Goal: Transaction & Acquisition: Download file/media

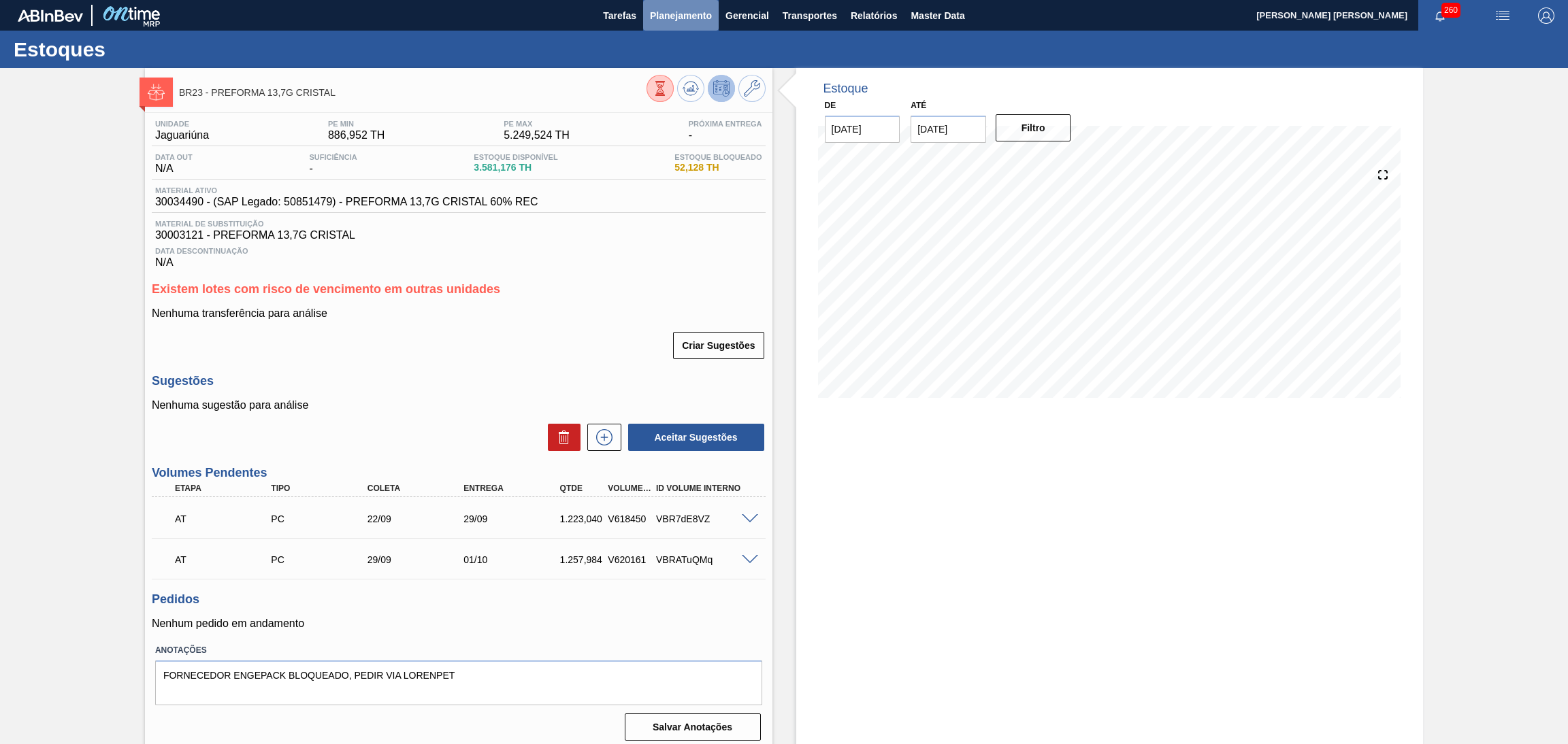
click at [673, 29] on button "Planejamento" at bounding box center [681, 15] width 76 height 30
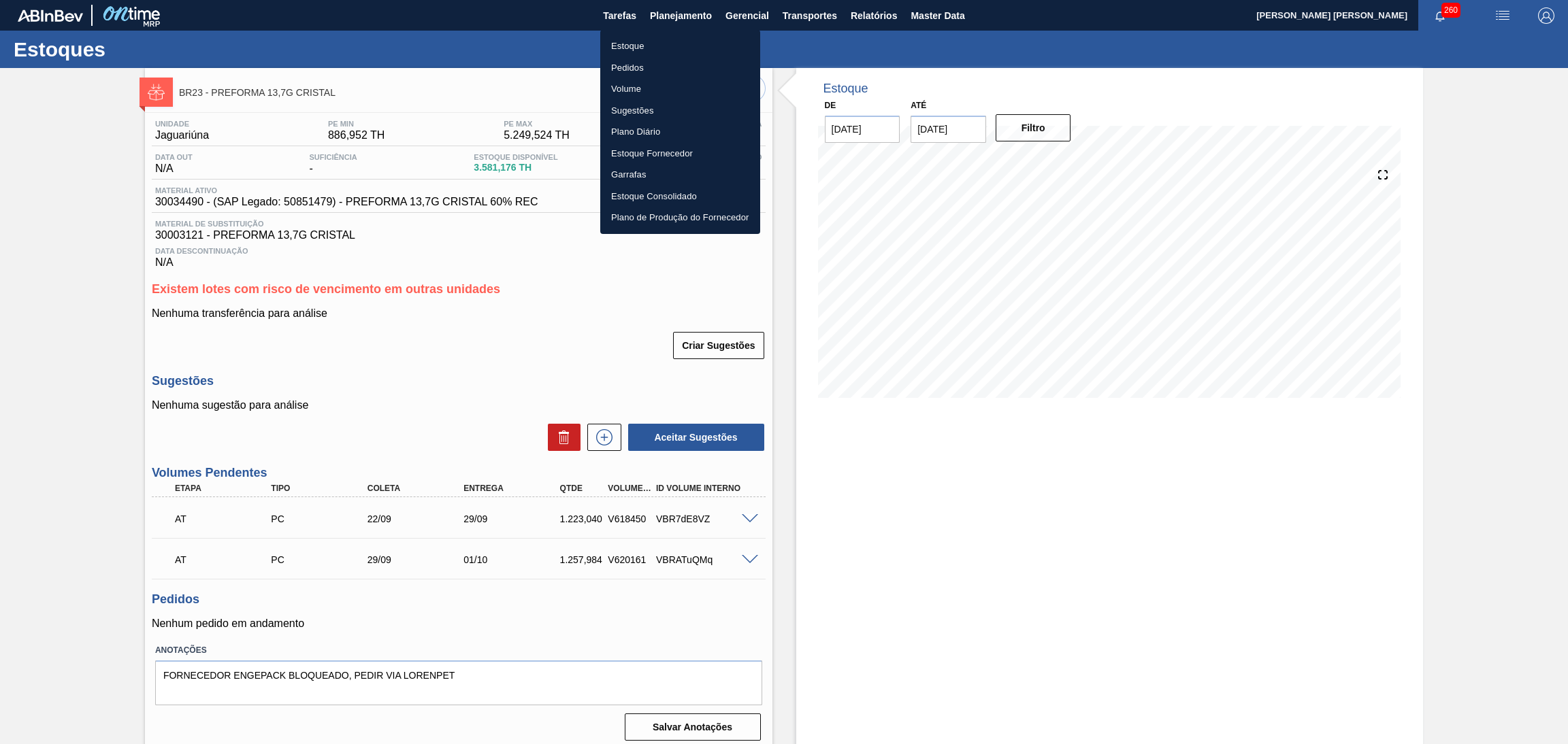
click at [642, 50] on li "Estoque" at bounding box center [680, 46] width 160 height 22
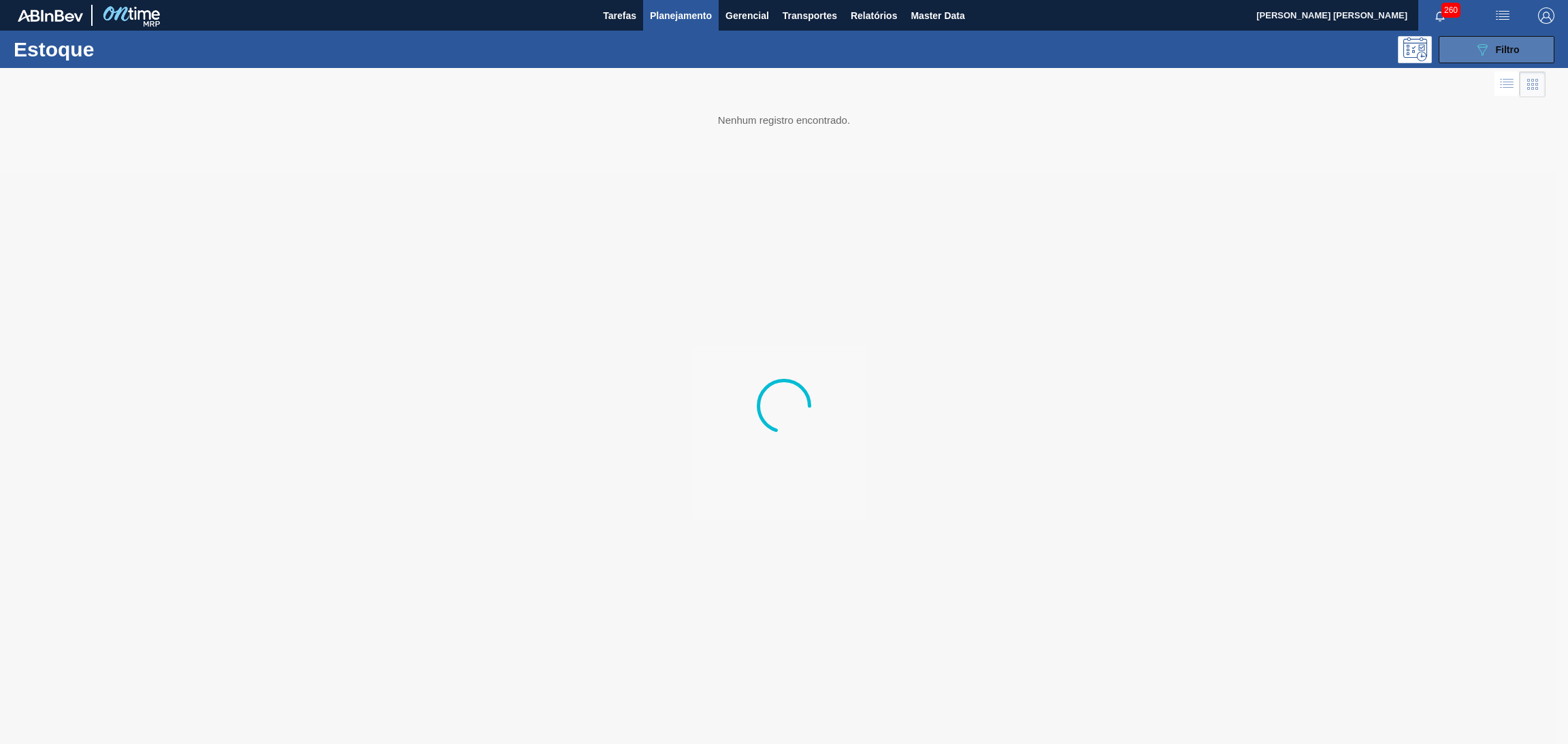
click at [1481, 49] on icon "089F7B8B-B2A5-4AFE-B5C0-19BA573D28AC" at bounding box center [1481, 49] width 16 height 16
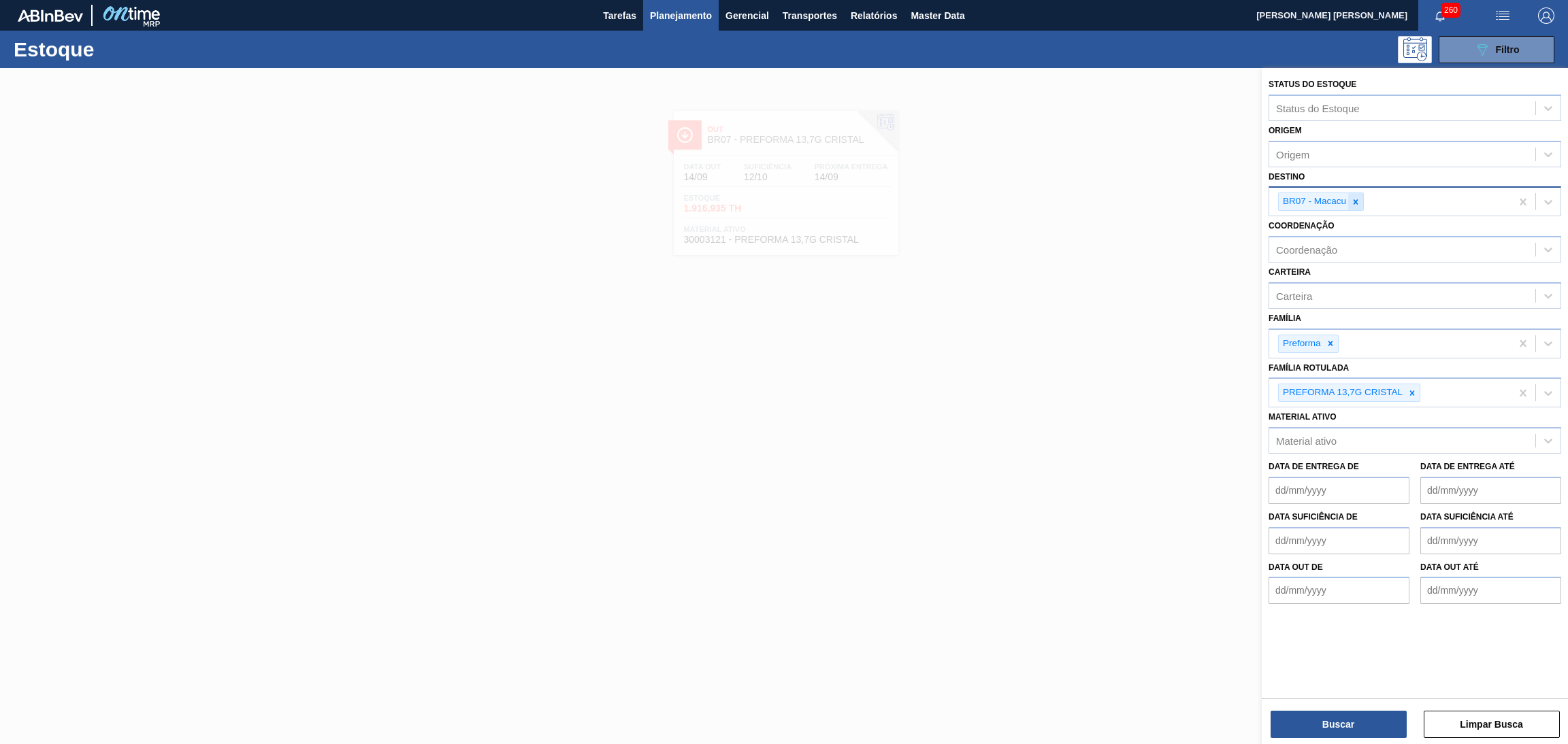
click at [1351, 198] on icon at bounding box center [1355, 202] width 9 height 9
click at [1416, 385] on icon at bounding box center [1412, 389] width 9 height 9
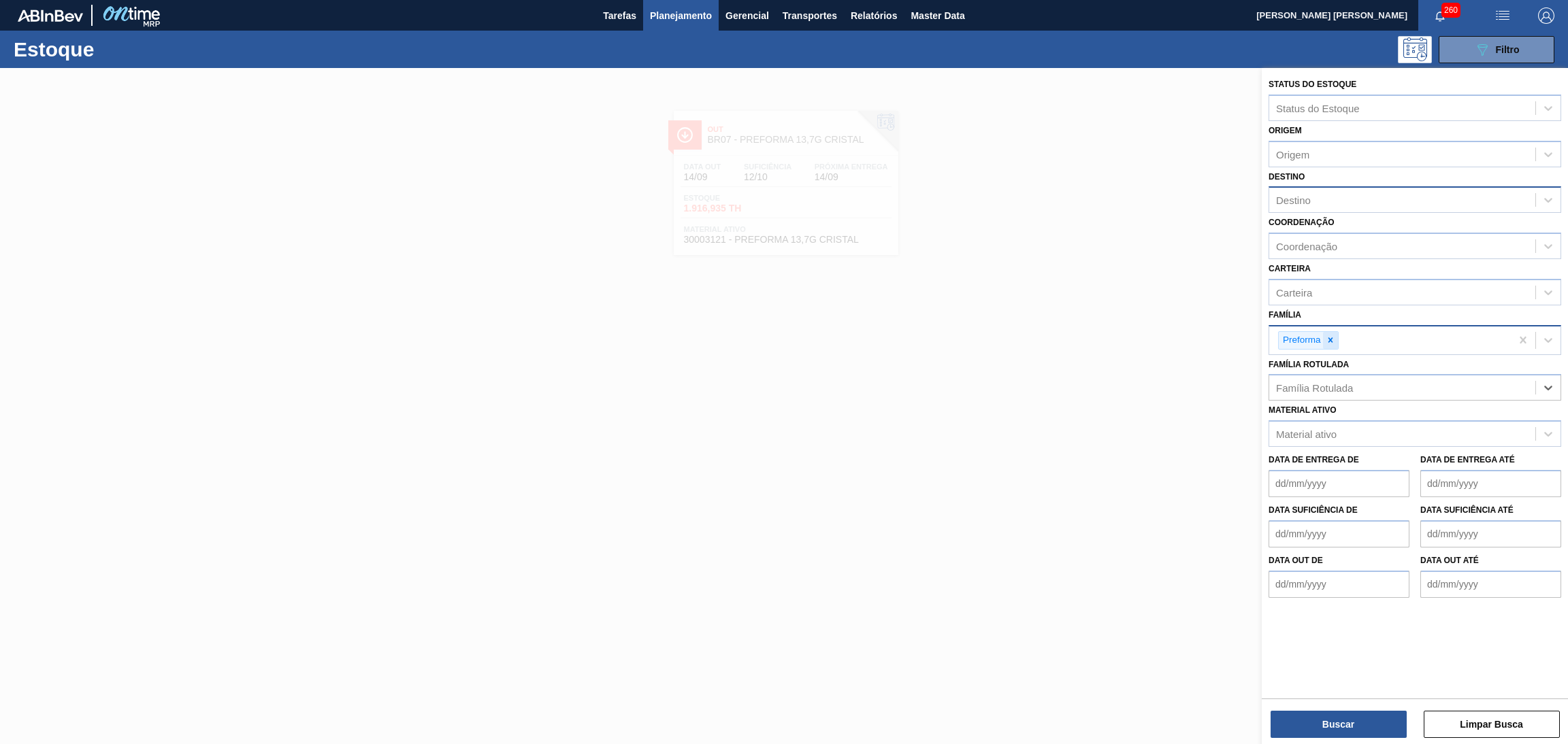
click at [1333, 340] on icon at bounding box center [1330, 340] width 9 height 9
type input "rolha"
click at [1325, 369] on div "Rolha Plástica" at bounding box center [1415, 372] width 293 height 25
click at [1354, 182] on div "Destino Destino" at bounding box center [1415, 190] width 293 height 46
click at [1341, 197] on div "Destino" at bounding box center [1402, 200] width 266 height 19
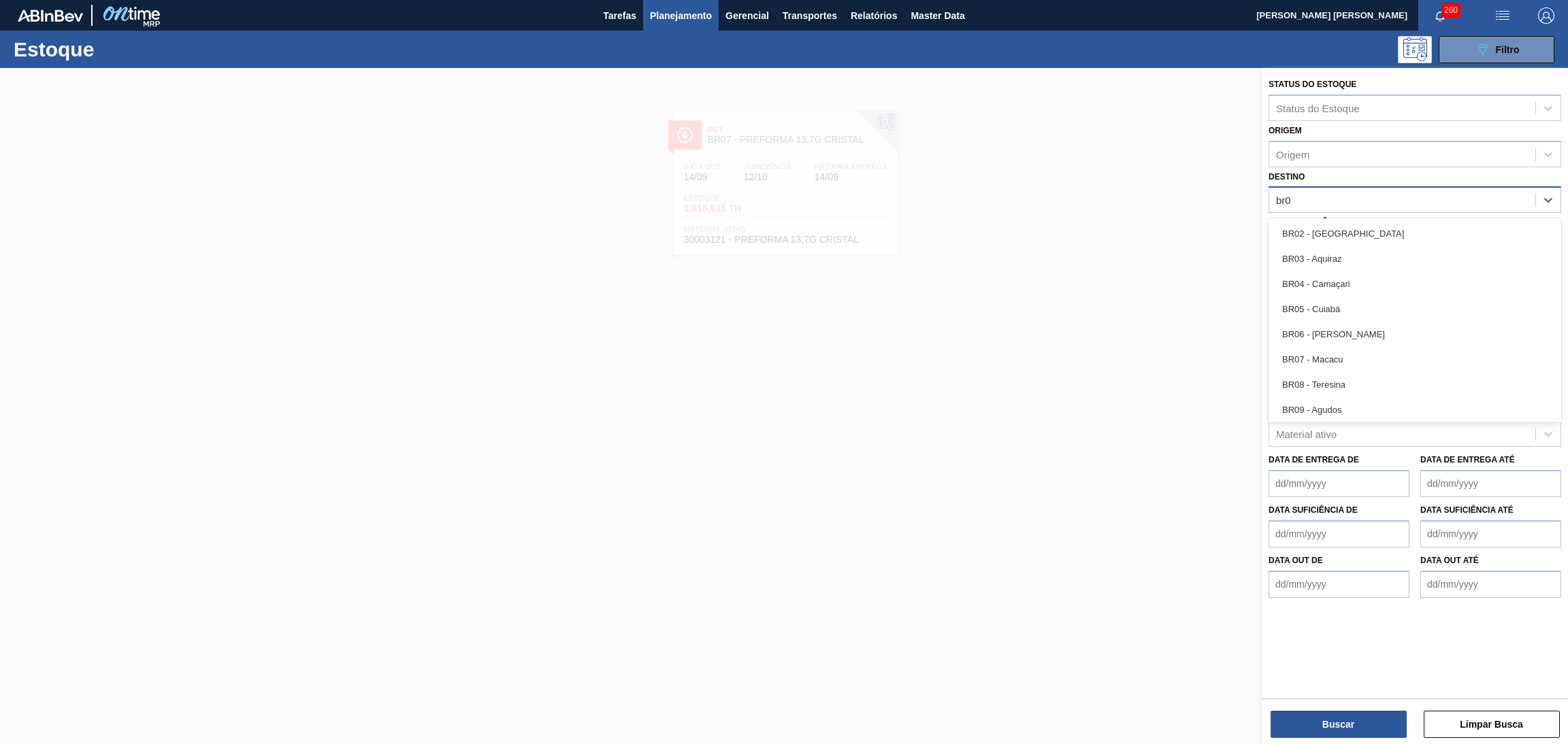
type input "br02"
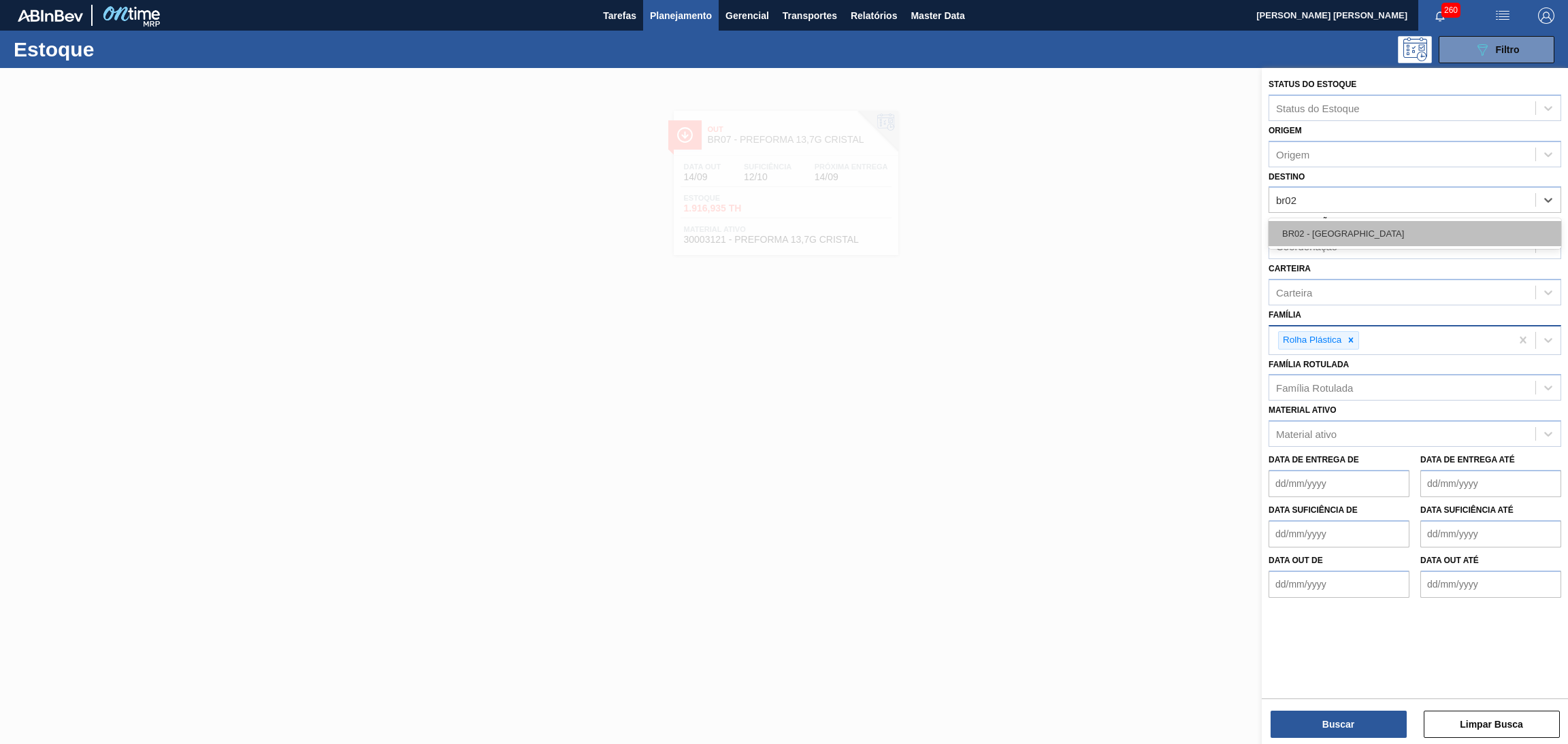
click at [1334, 229] on div "BR02 - [GEOGRAPHIC_DATA]" at bounding box center [1415, 234] width 293 height 25
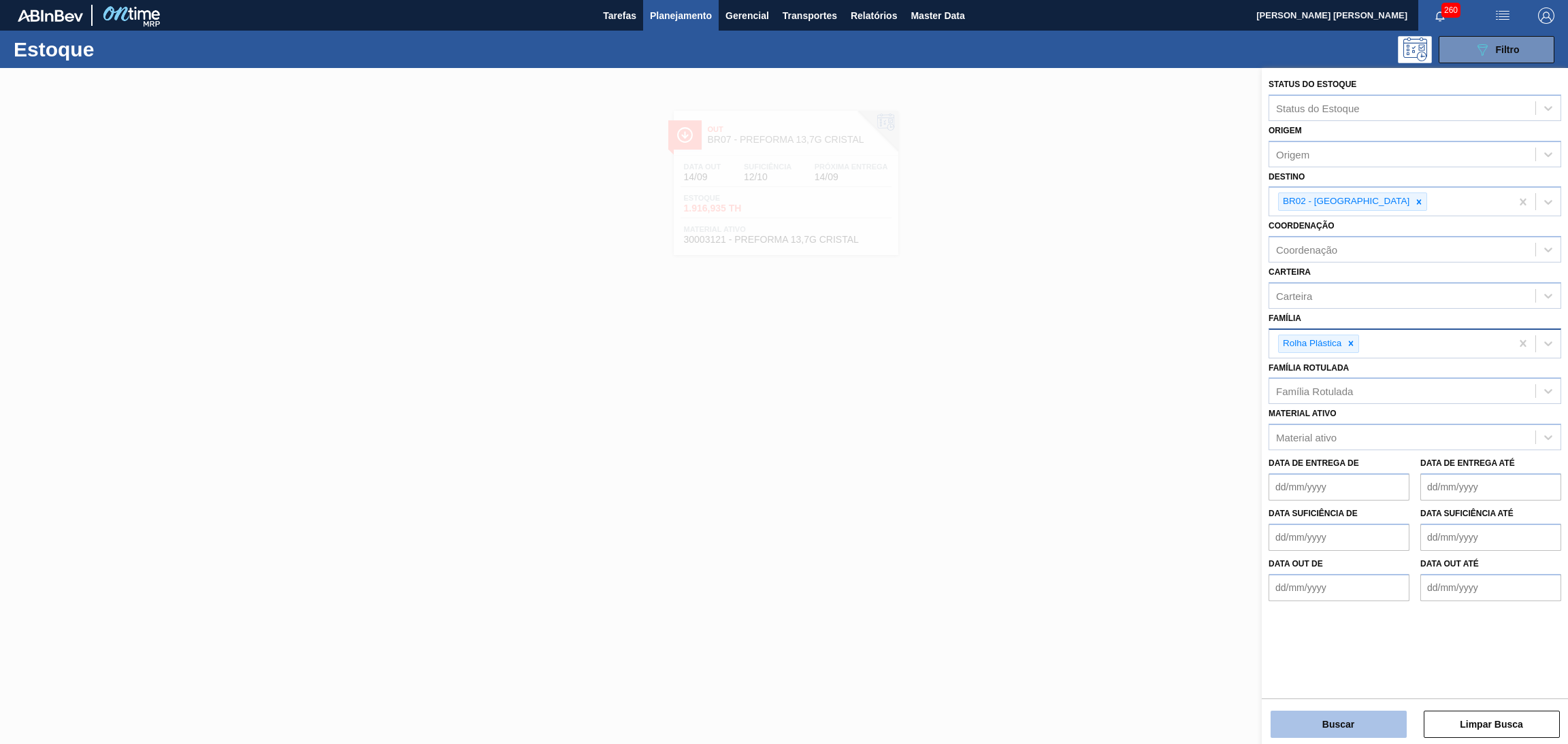
click at [1345, 723] on button "Buscar" at bounding box center [1338, 725] width 136 height 27
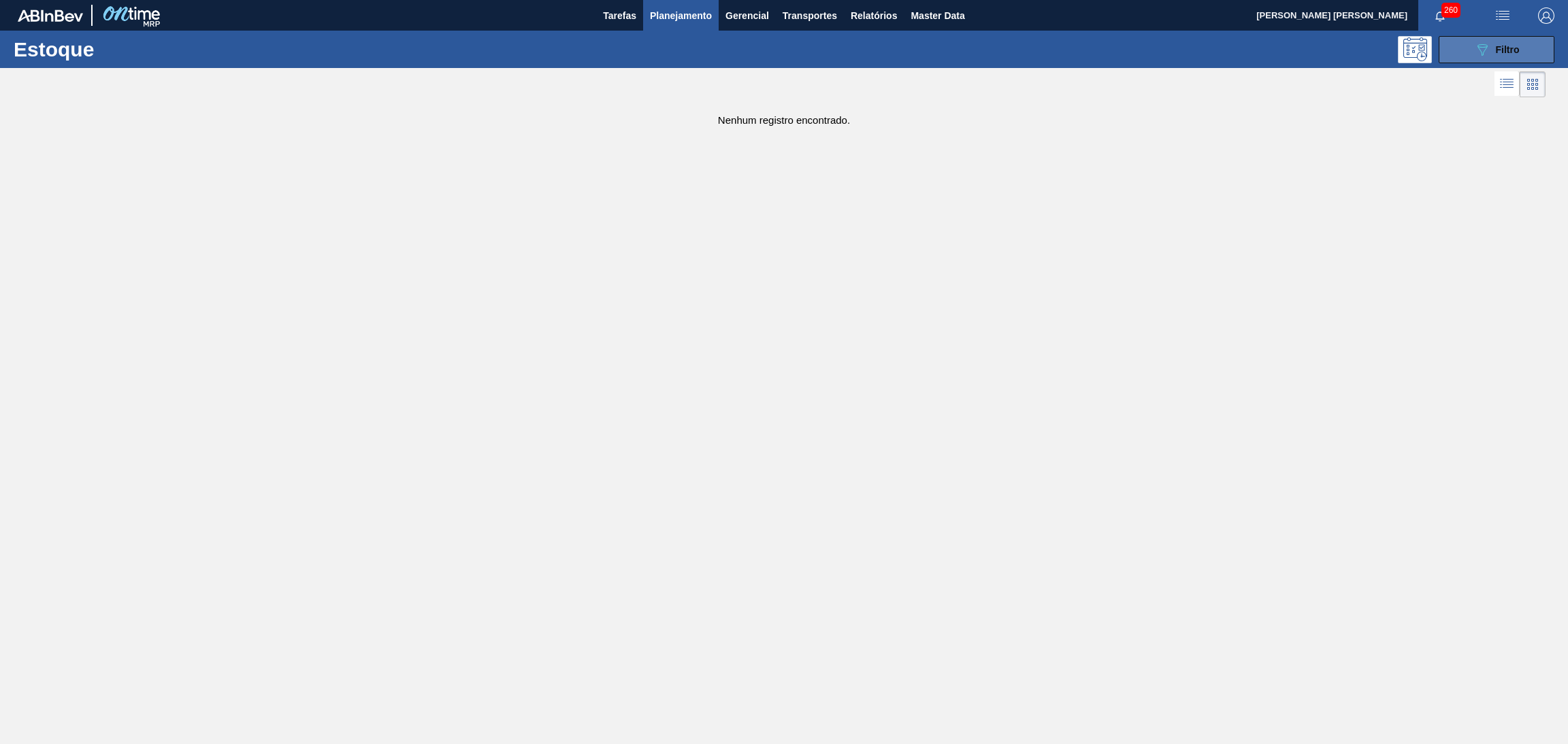
click at [1529, 50] on button "089F7B8B-B2A5-4AFE-B5C0-19BA573D28AC Filtro" at bounding box center [1497, 50] width 116 height 27
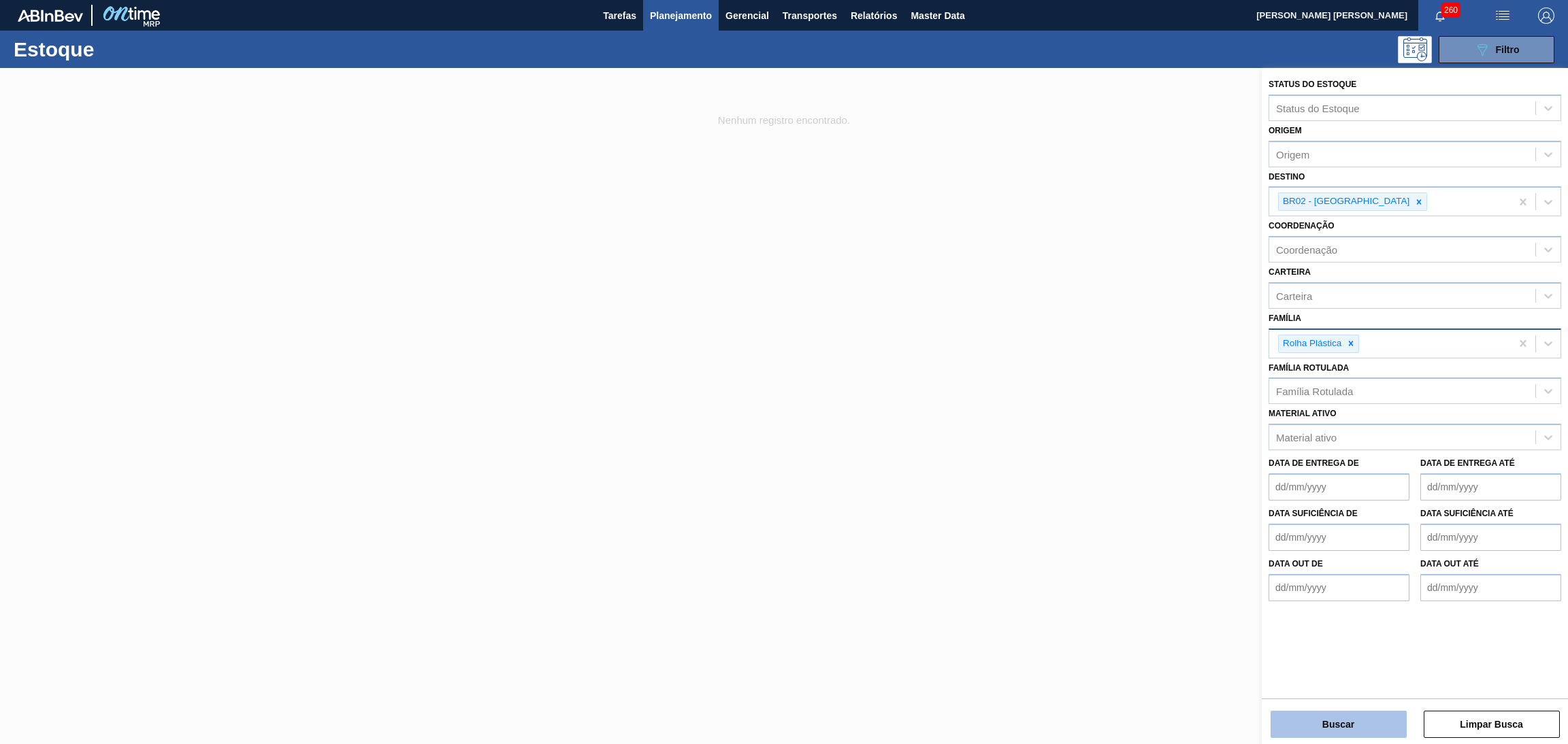
click at [1328, 718] on button "Buscar" at bounding box center [1338, 725] width 136 height 27
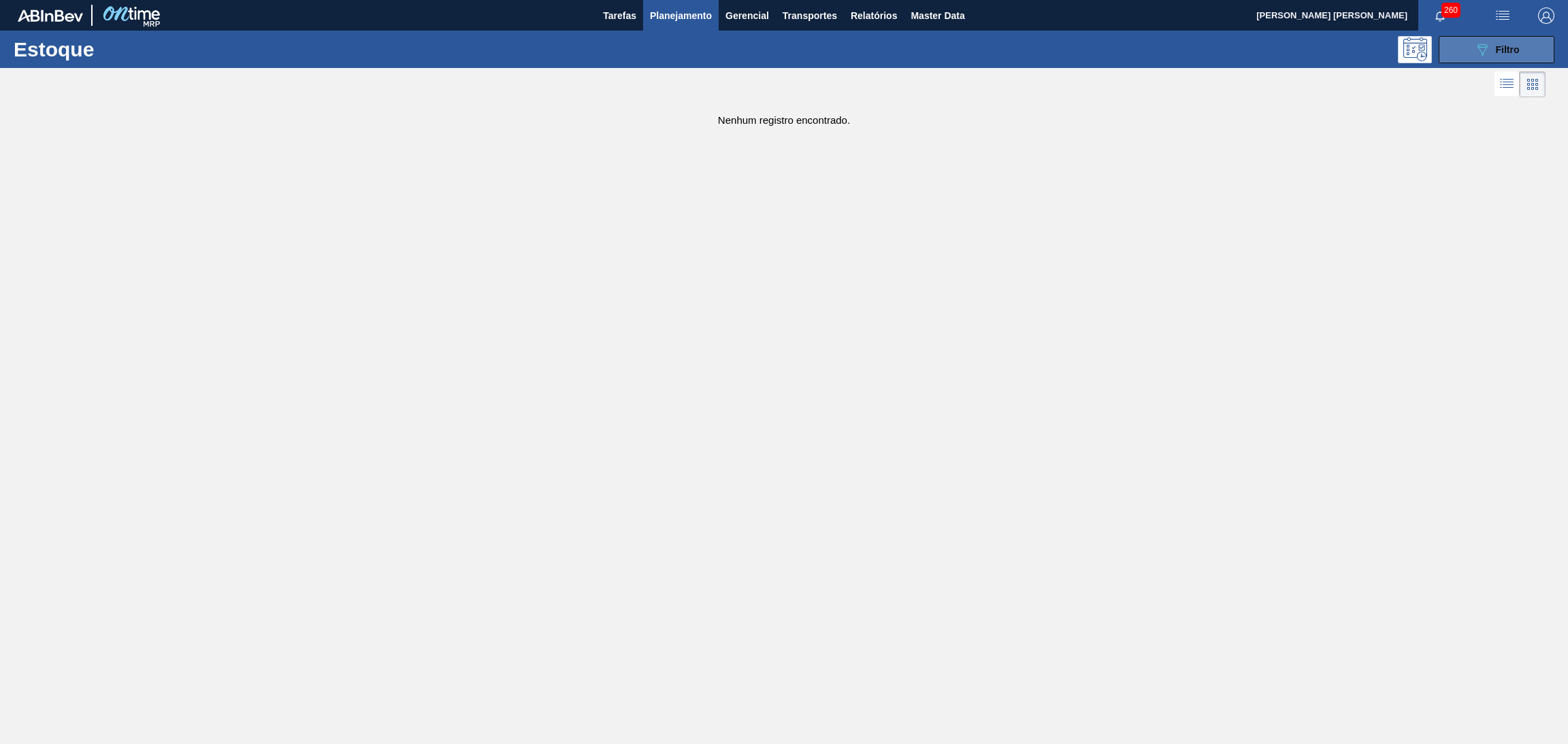
click at [1492, 45] on div "089F7B8B-B2A5-4AFE-B5C0-19BA573D28AC Filtro" at bounding box center [1497, 49] width 45 height 16
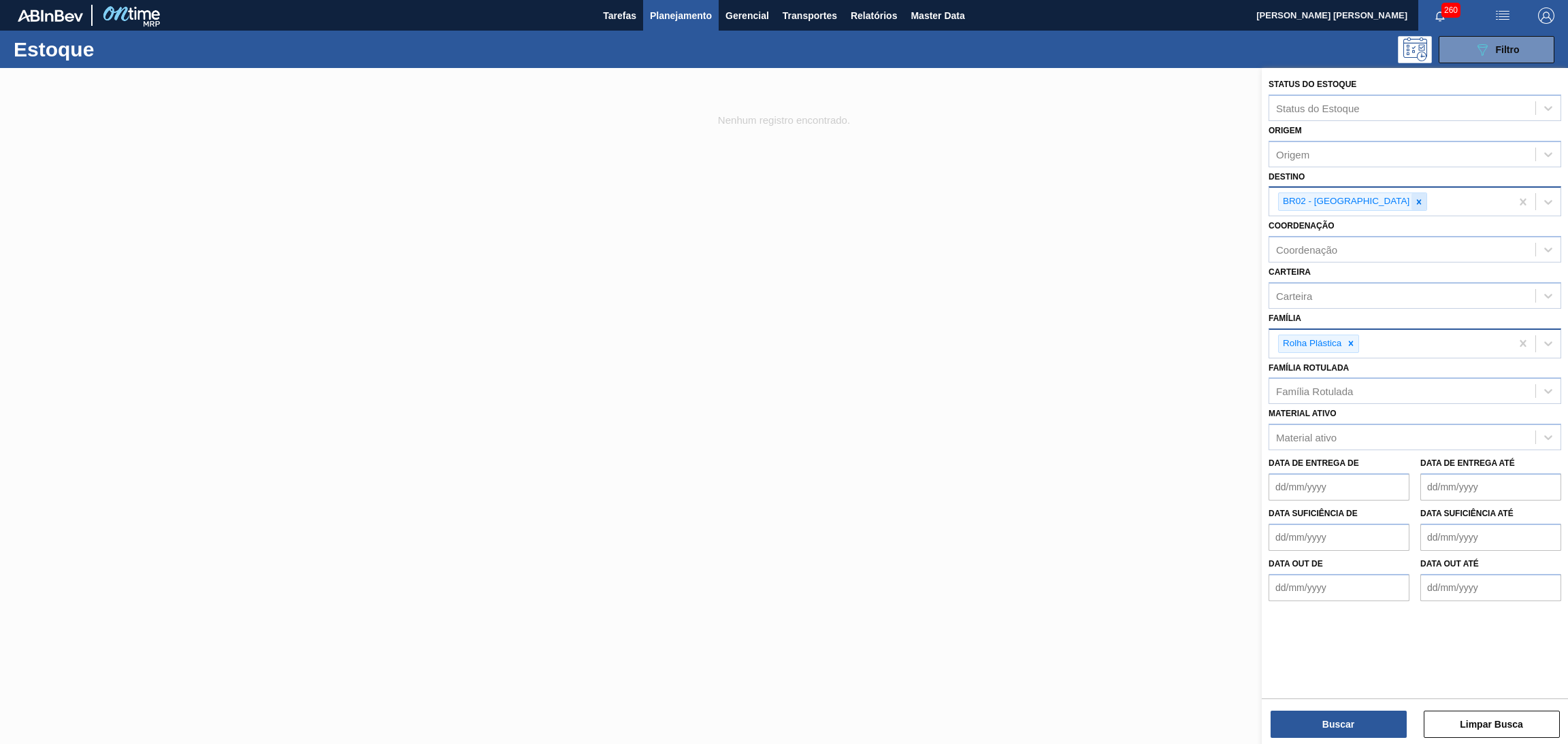
click at [1414, 205] on icon at bounding box center [1418, 202] width 9 height 9
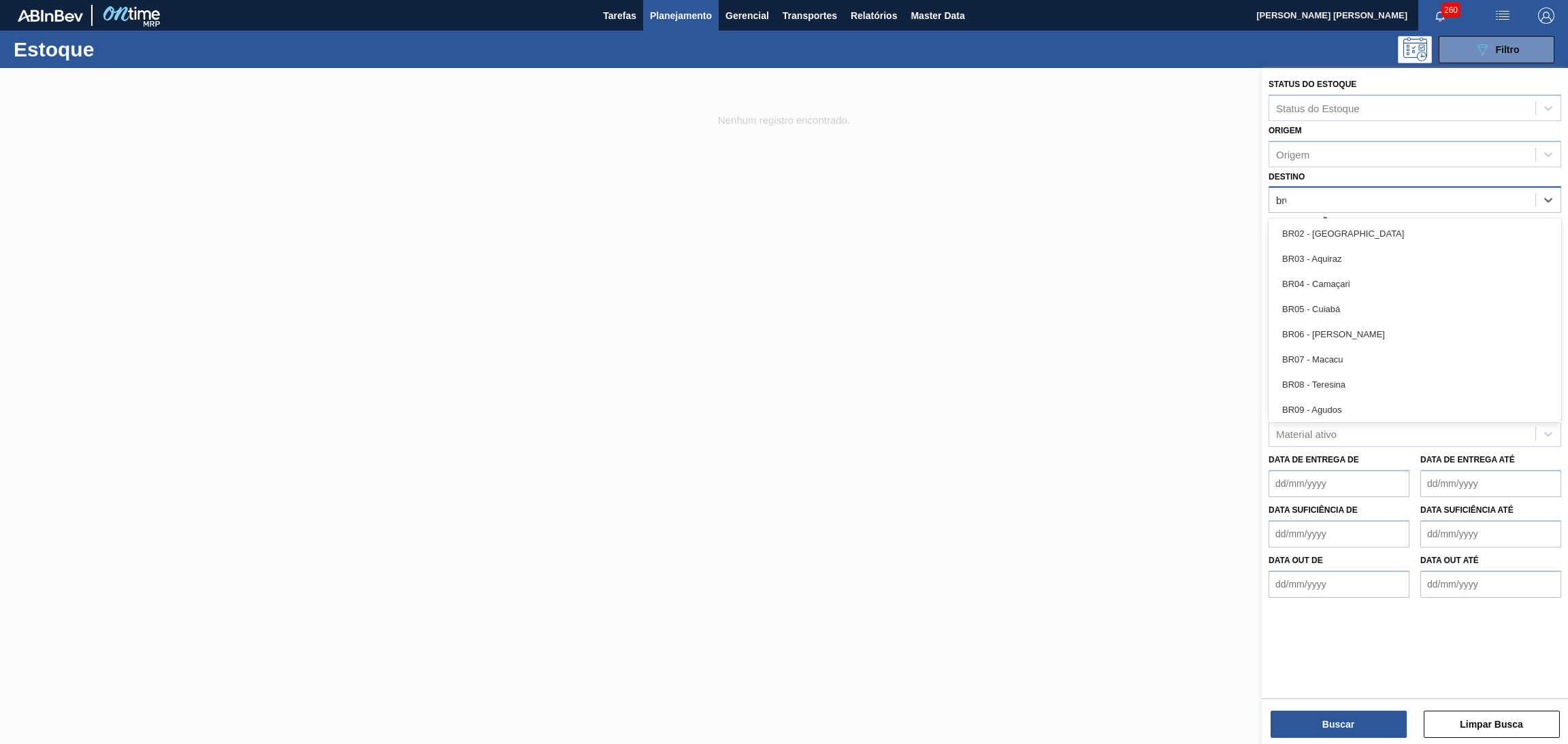
type input "br03"
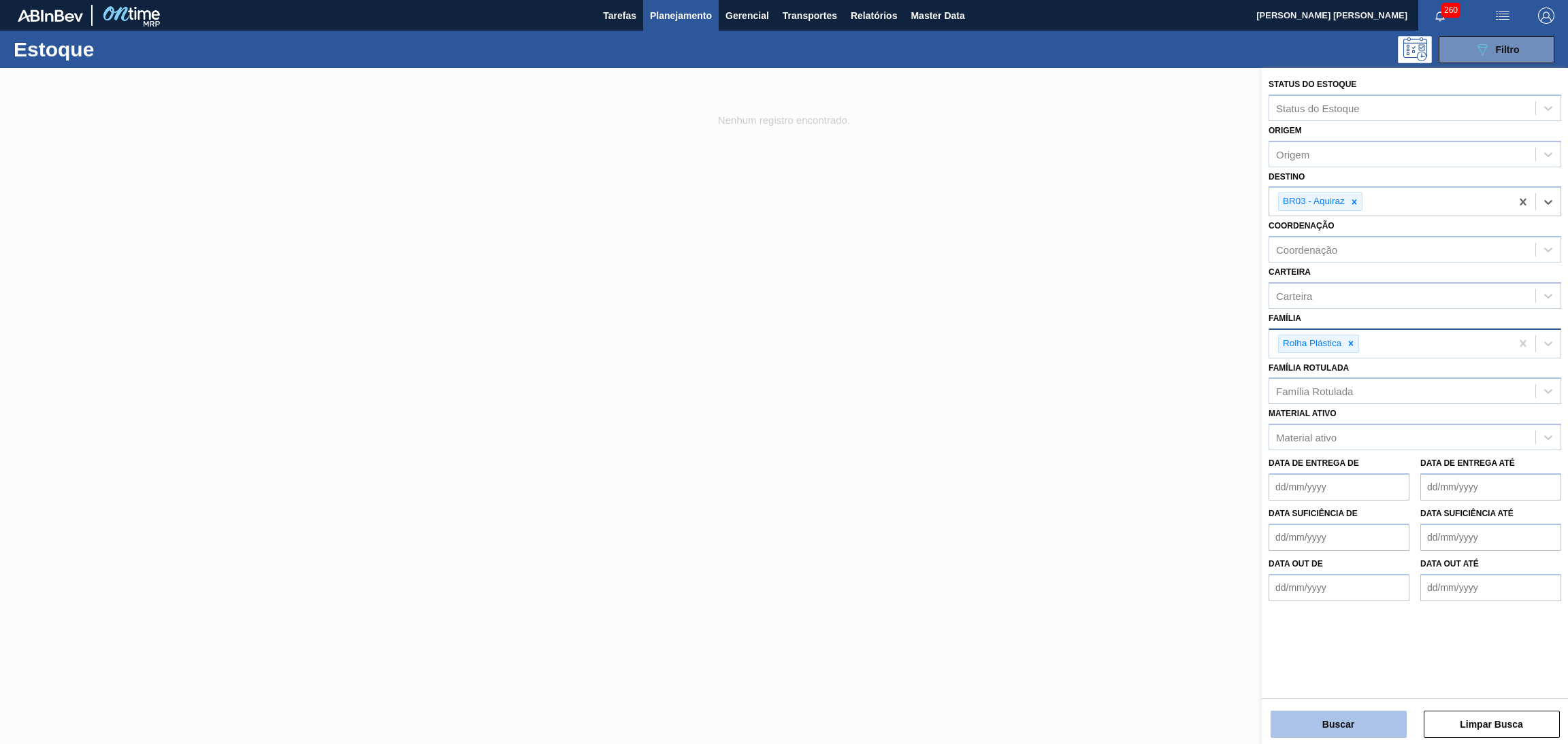
click at [1366, 722] on button "Buscar" at bounding box center [1338, 725] width 136 height 27
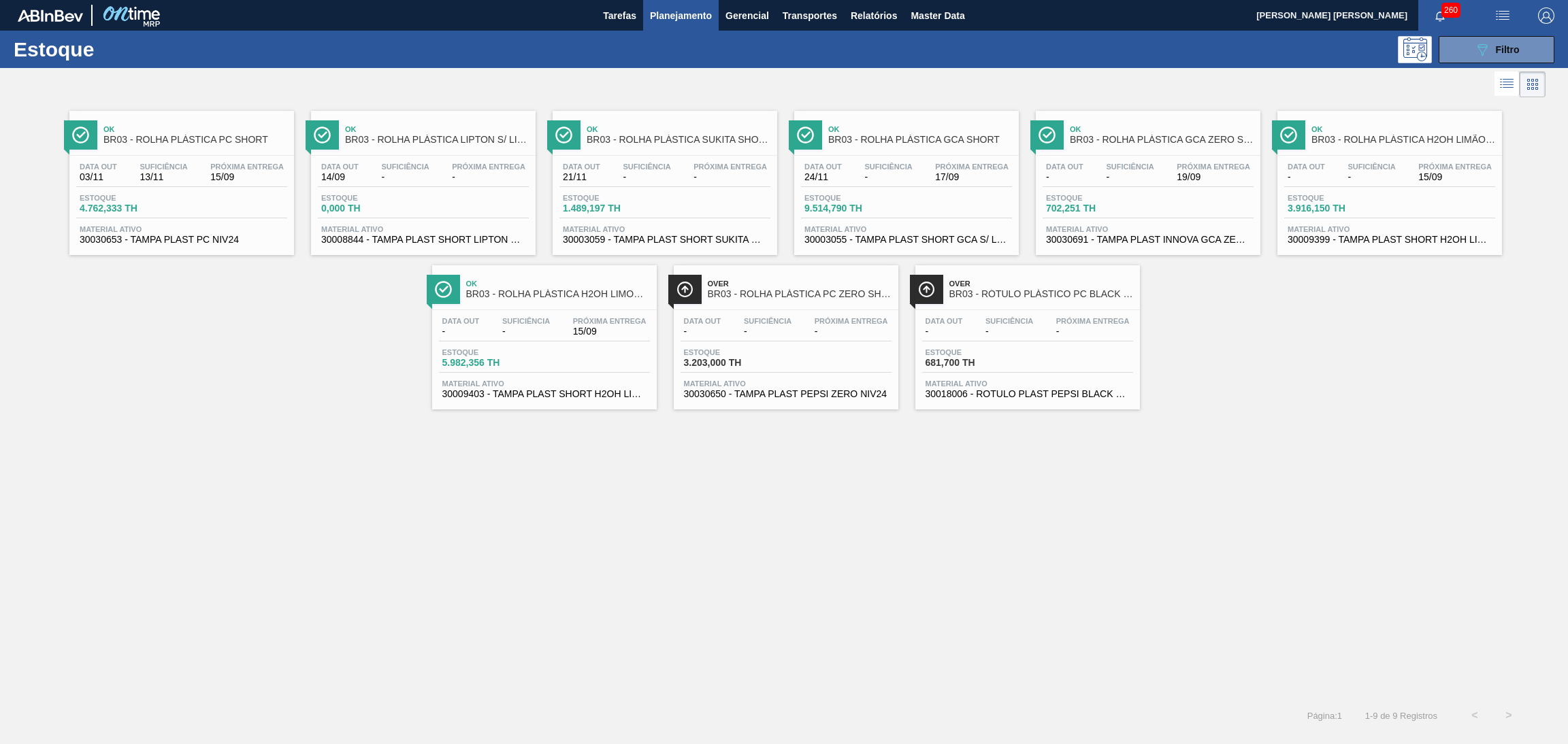
click at [251, 426] on div "Ok BR03 - ROLHA PLÁSTICA PC SHORT Data out 03/11 Suficiência 13/11 Próxima Entr…" at bounding box center [784, 399] width 1568 height 598
click at [202, 453] on div "Ok BR03 - ROLHA PLÁSTICA PC SHORT Data out 03/11 Suficiência 13/11 Próxima Entr…" at bounding box center [784, 399] width 1568 height 598
click at [875, 8] on span "Relatórios" at bounding box center [874, 15] width 46 height 16
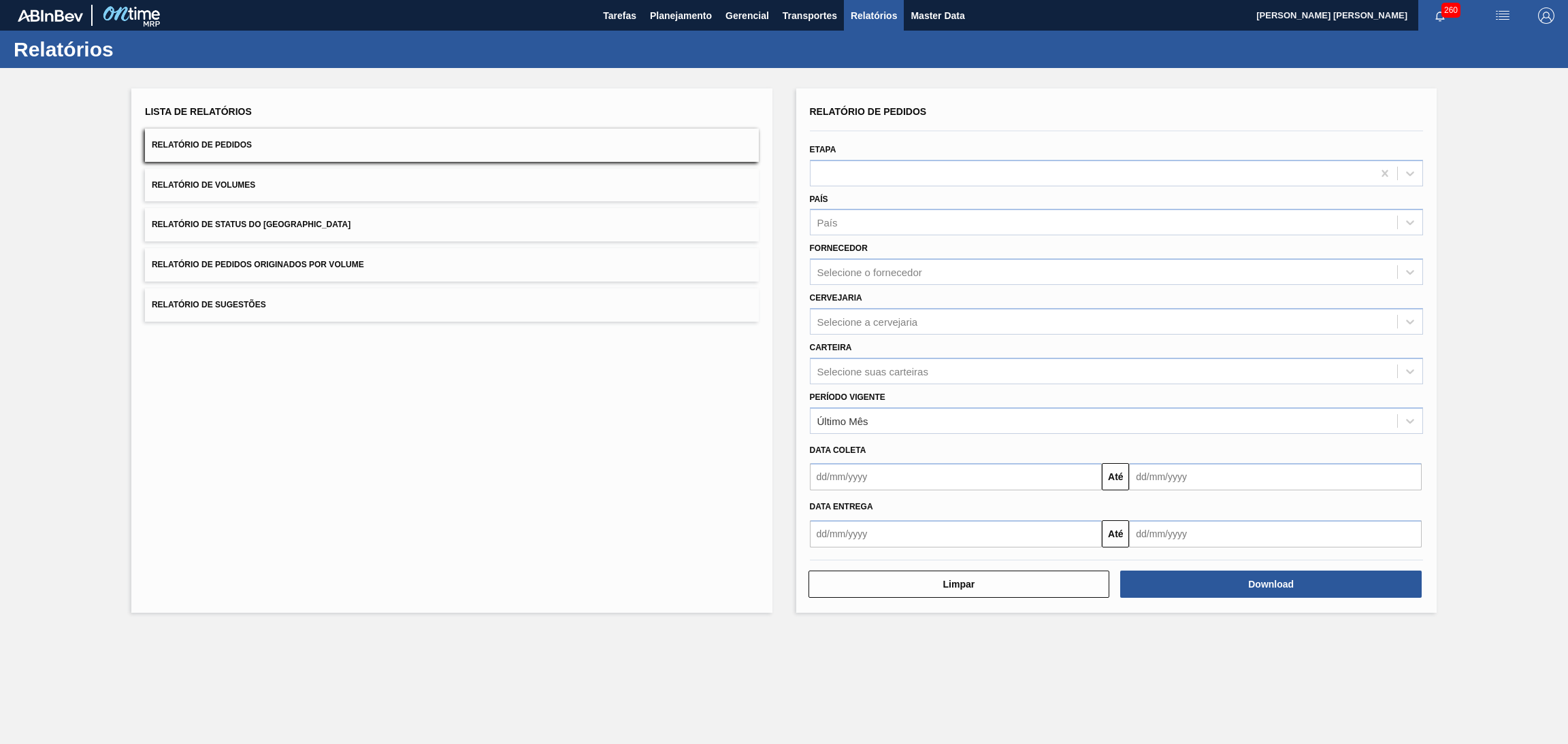
click at [436, 151] on button "Relatório de Pedidos" at bounding box center [451, 145] width 614 height 34
click at [868, 227] on div "País" at bounding box center [1104, 222] width 587 height 19
type input "br"
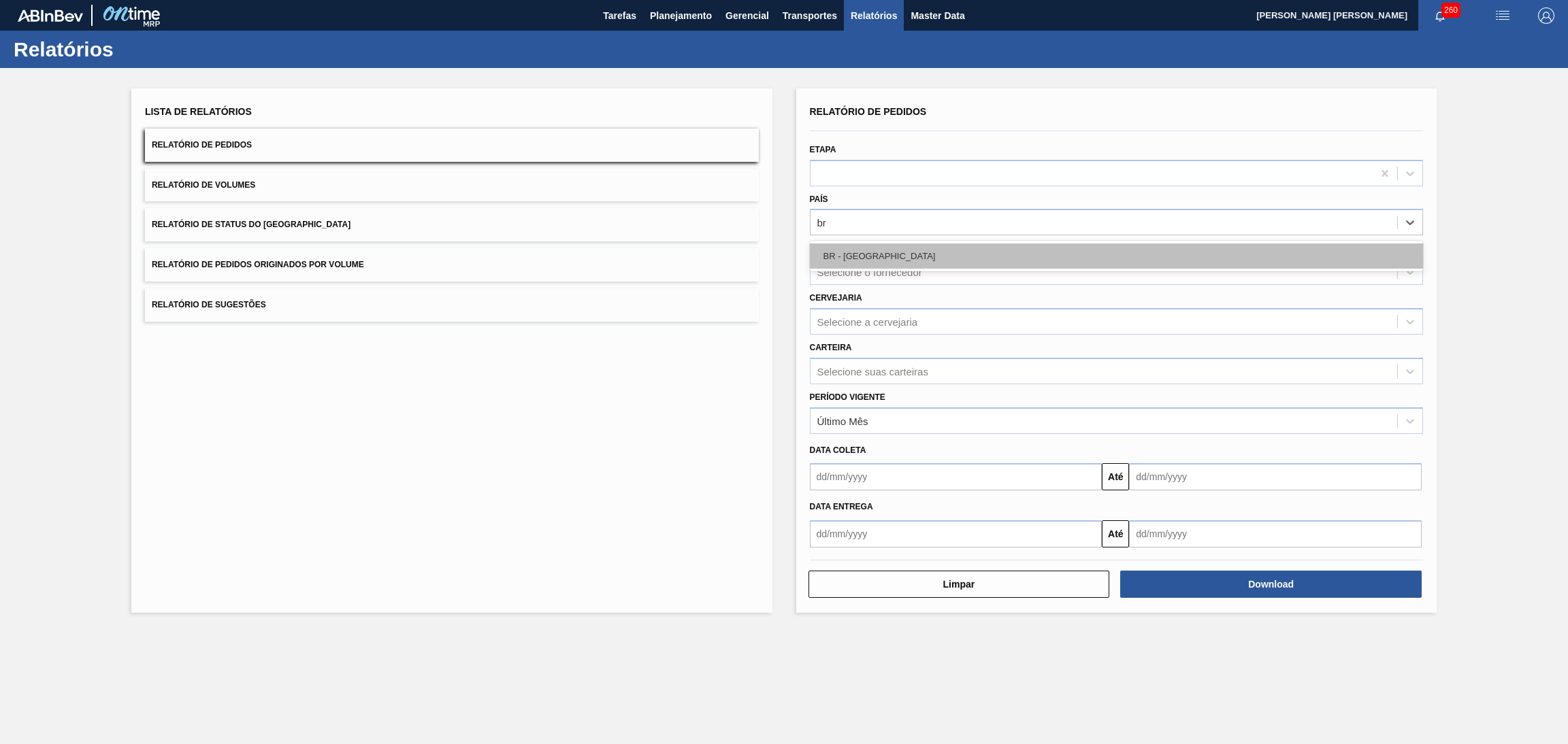
click at [868, 252] on div "BR - [GEOGRAPHIC_DATA]" at bounding box center [1117, 256] width 614 height 25
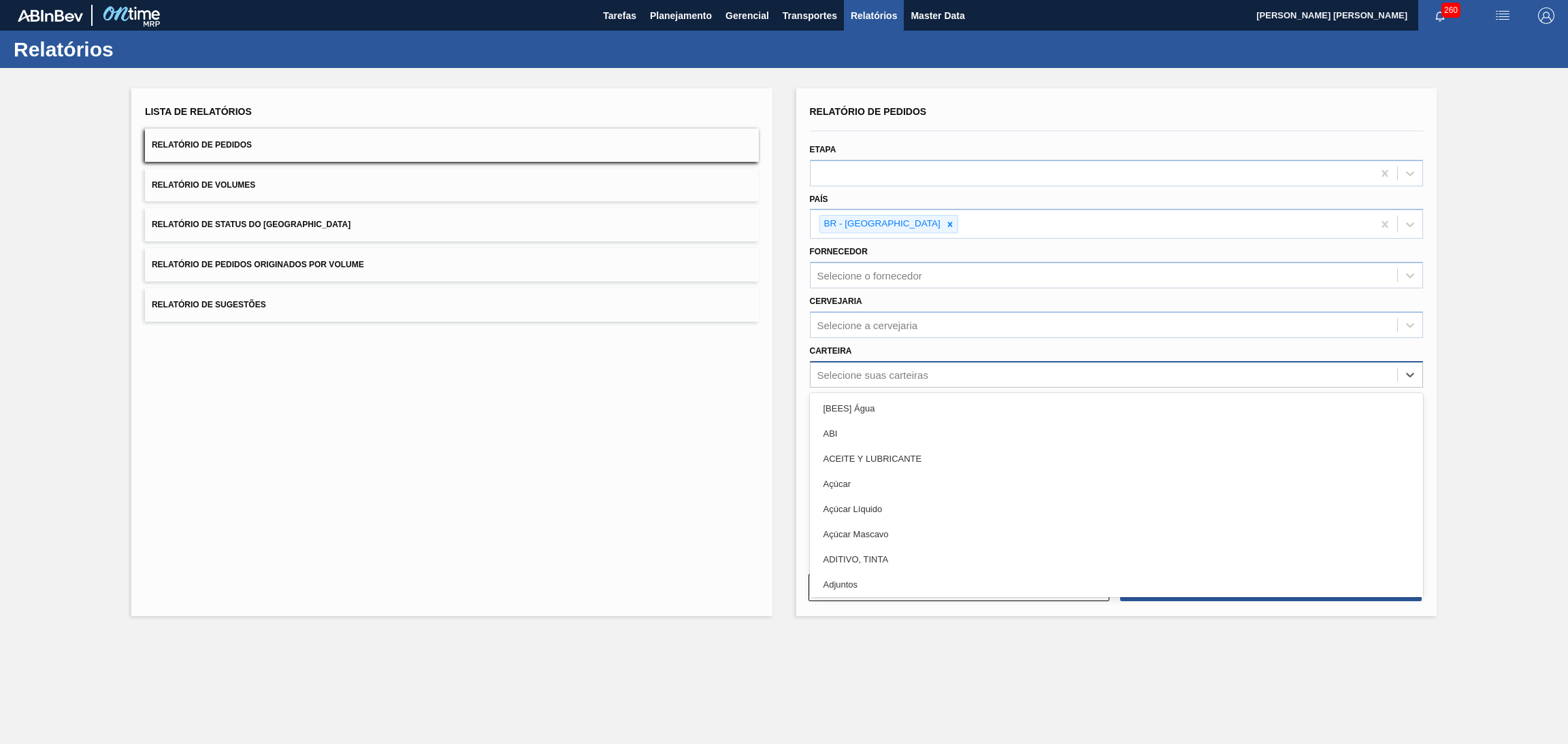
click at [863, 373] on div "Selecione suas carteiras" at bounding box center [873, 375] width 111 height 12
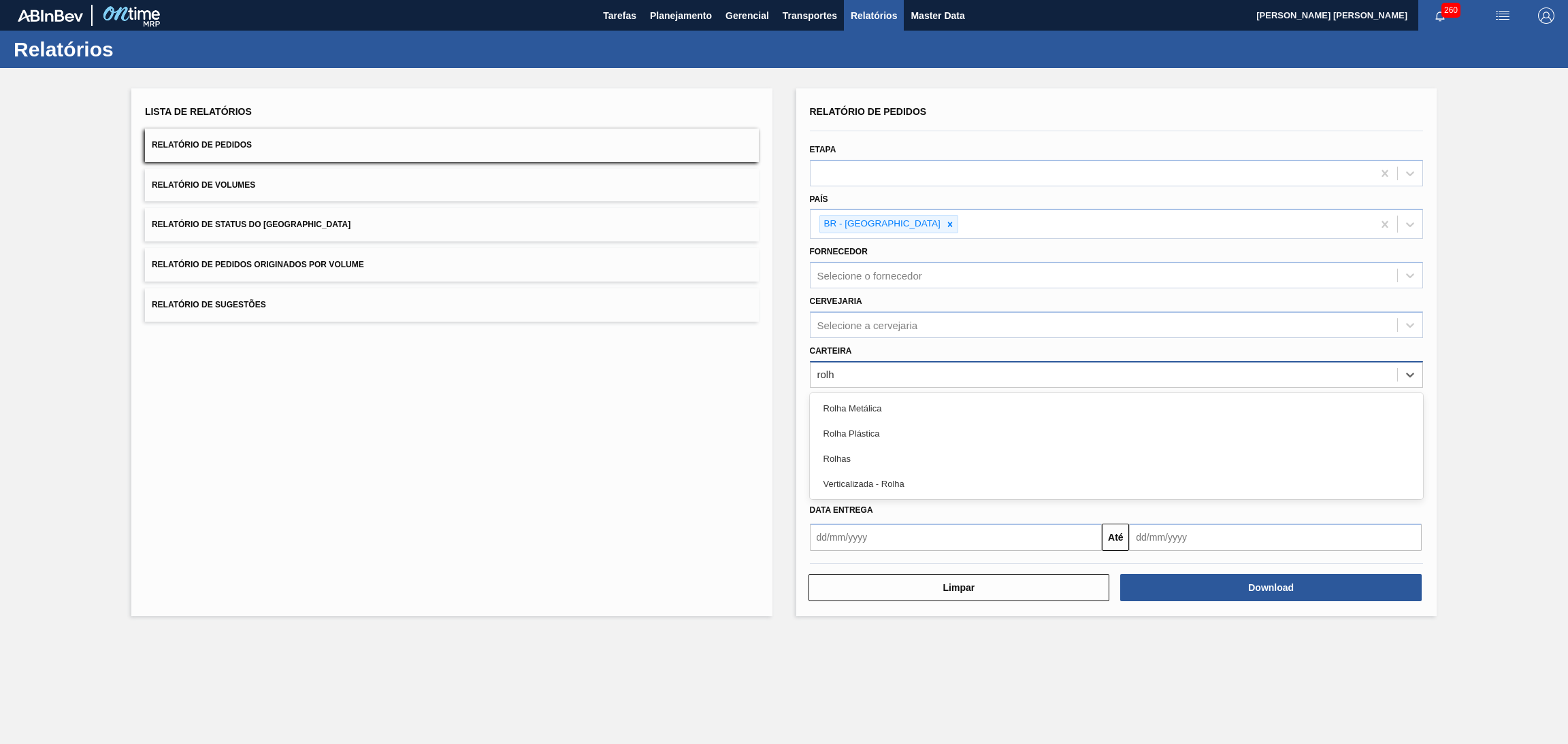
type input "rolha"
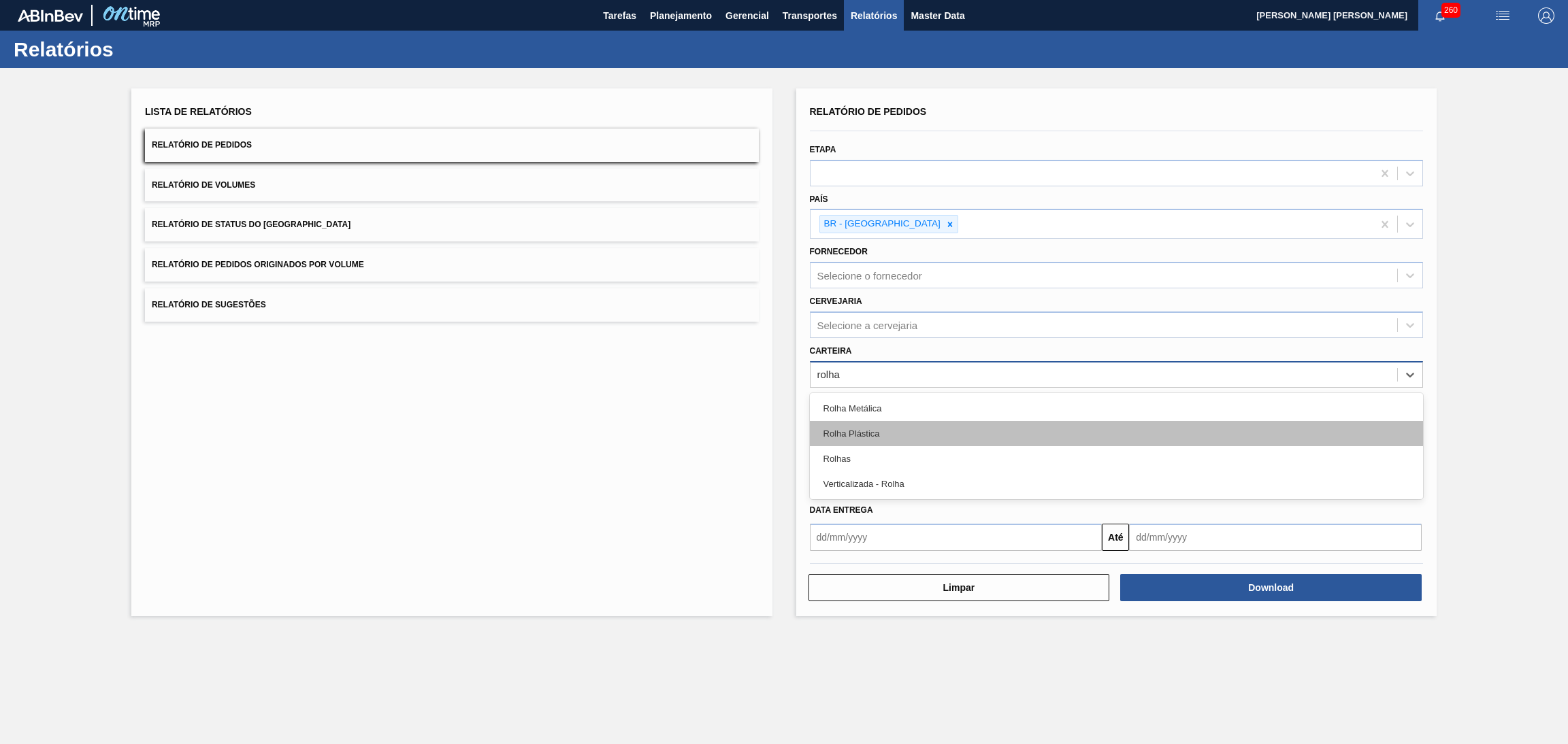
click at [884, 425] on div "Rolha Plástica" at bounding box center [1117, 434] width 614 height 25
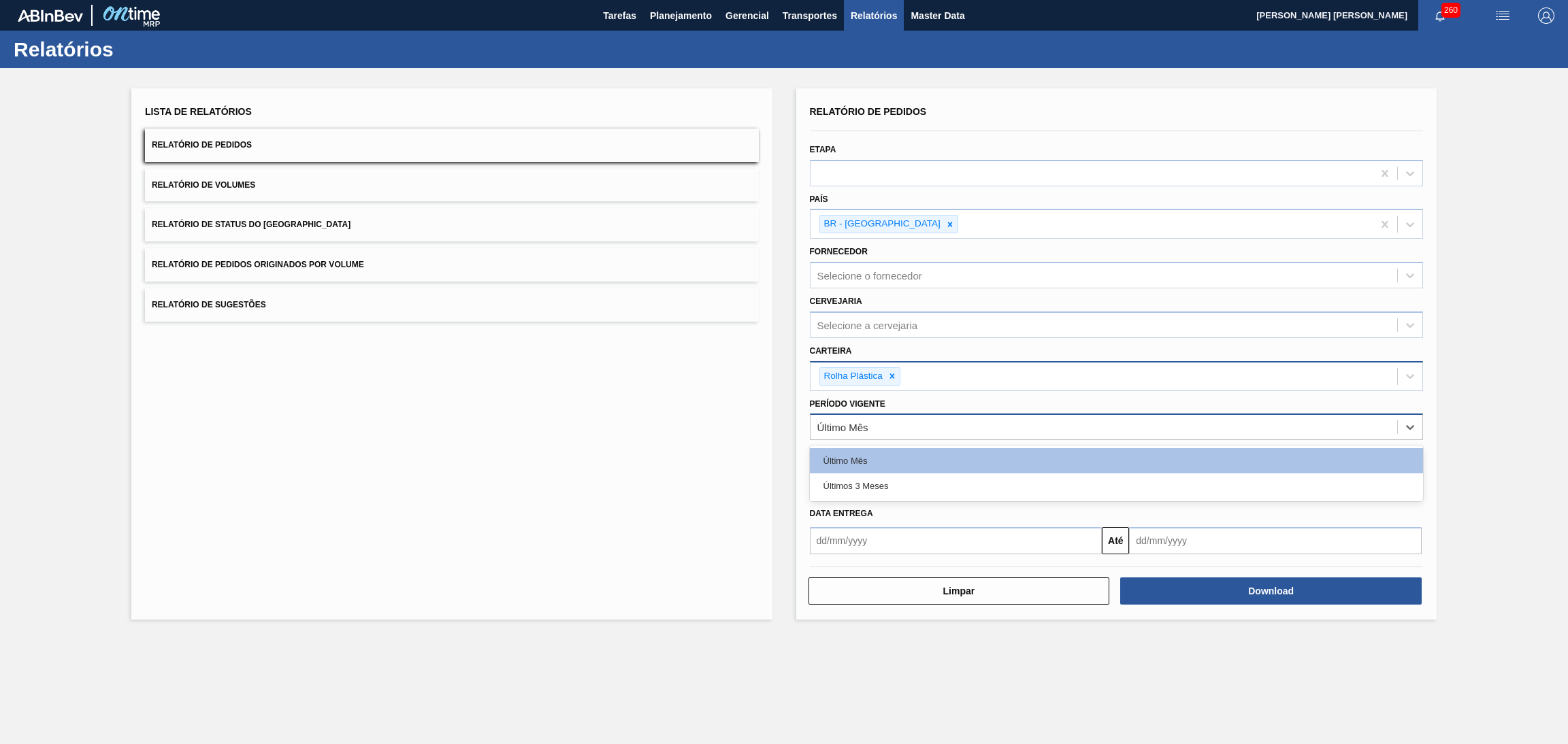
click at [884, 425] on div "Último Mês" at bounding box center [1104, 427] width 587 height 19
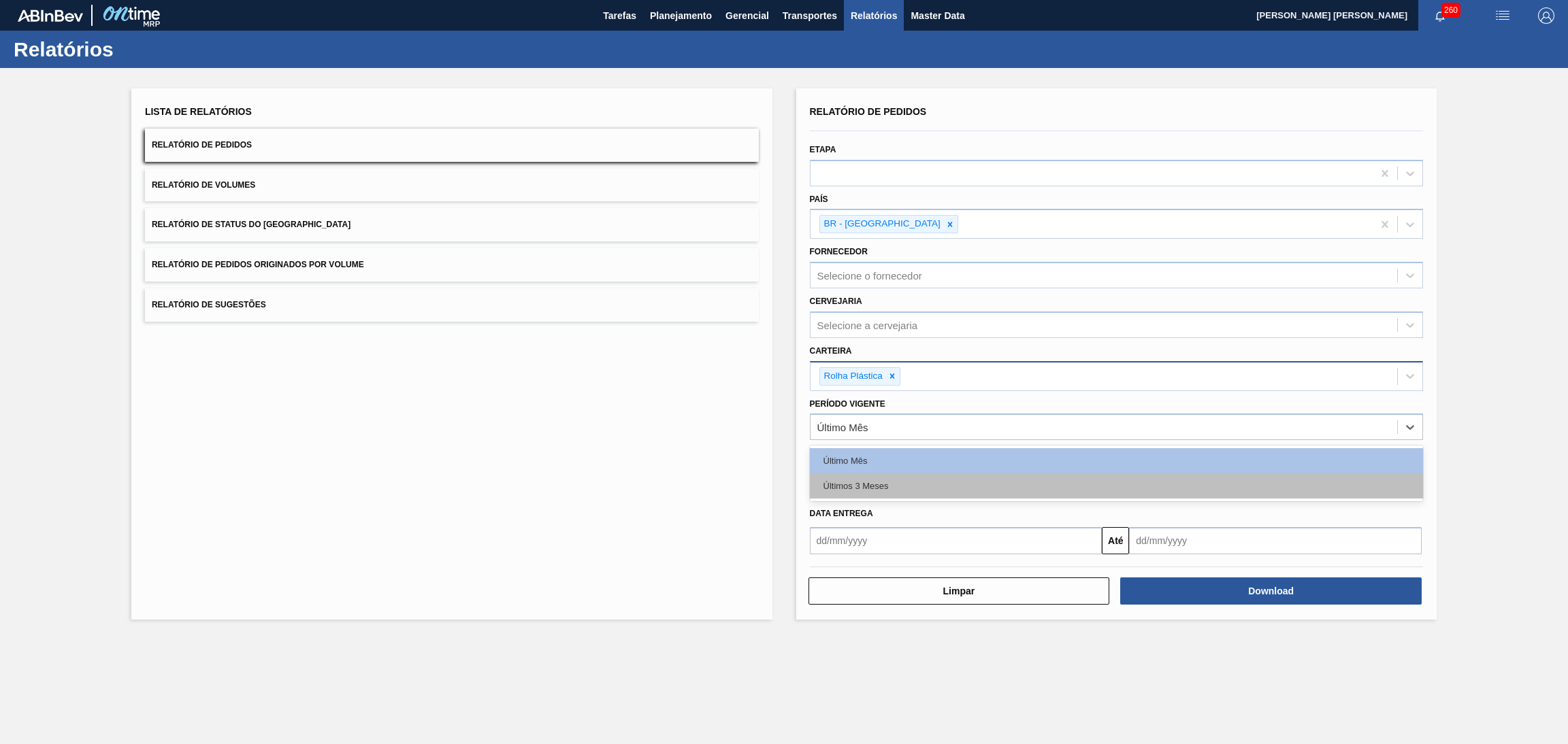
click at [876, 477] on div "Últimos 3 Meses" at bounding box center [1117, 486] width 614 height 25
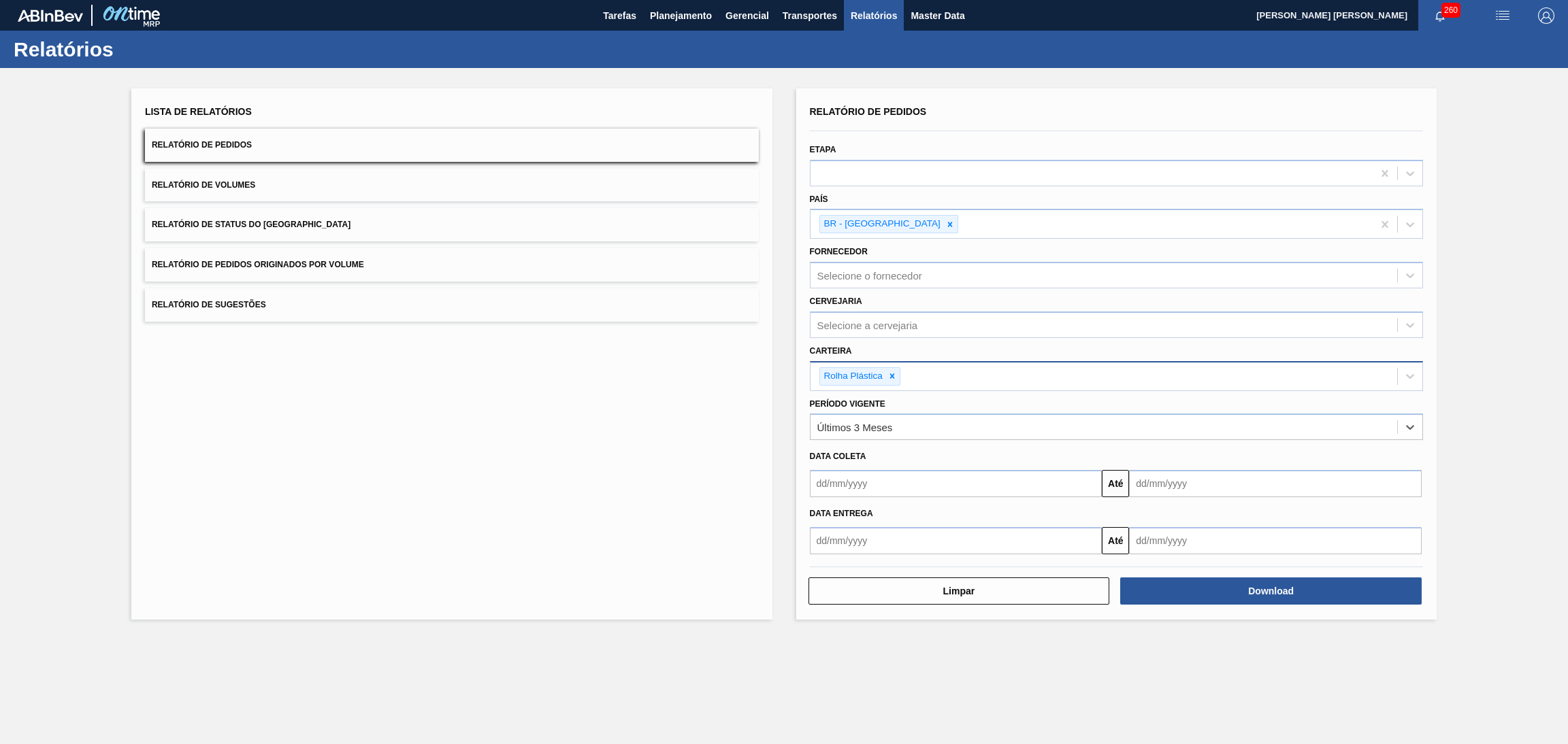
click at [876, 477] on input "text" at bounding box center [956, 483] width 293 height 27
click at [1226, 508] on div "Data entrega" at bounding box center [1117, 514] width 625 height 19
click at [954, 474] on input "text" at bounding box center [956, 483] width 293 height 27
type input "[DATE]"
click at [1234, 491] on input "text" at bounding box center [1275, 483] width 293 height 27
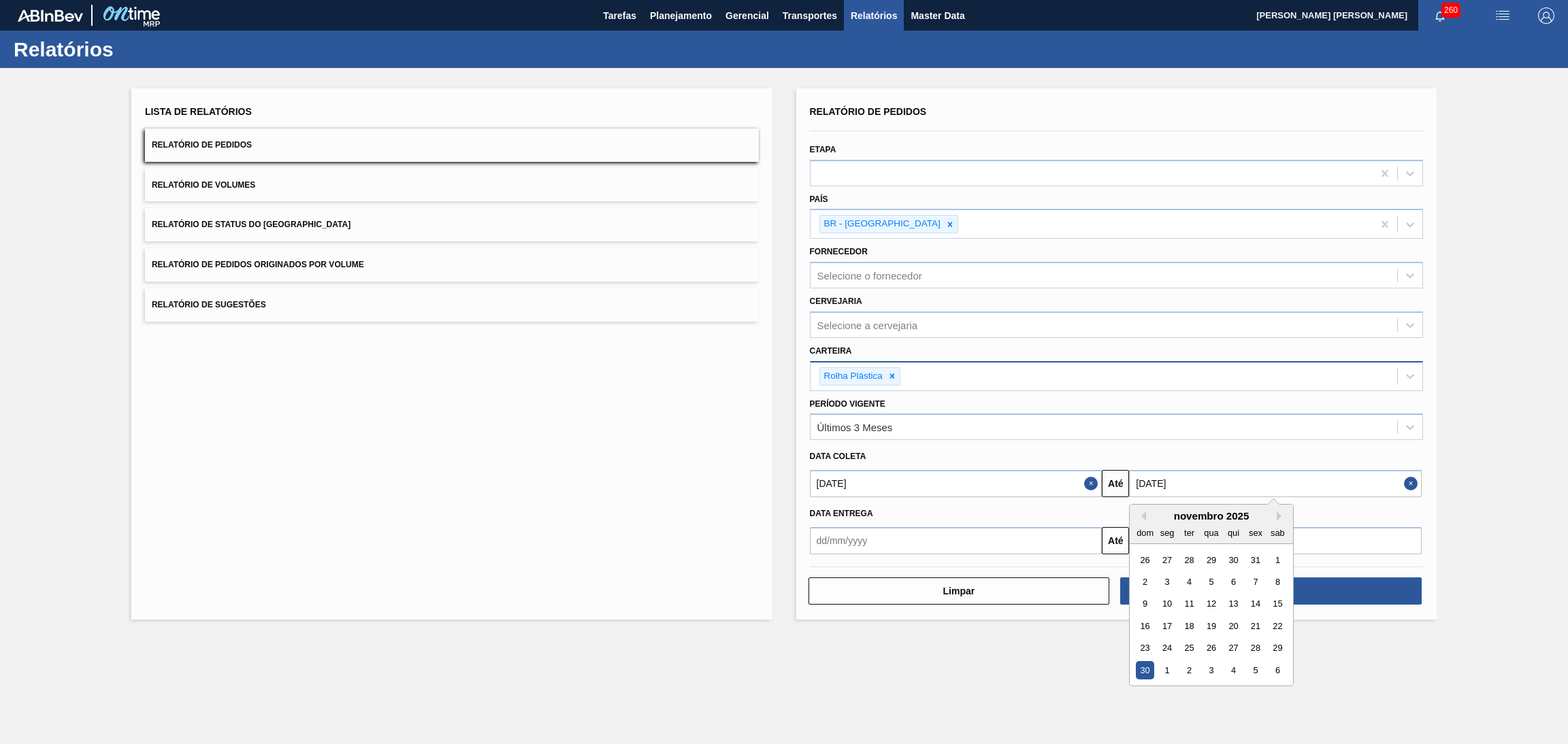
type input "[DATE]"
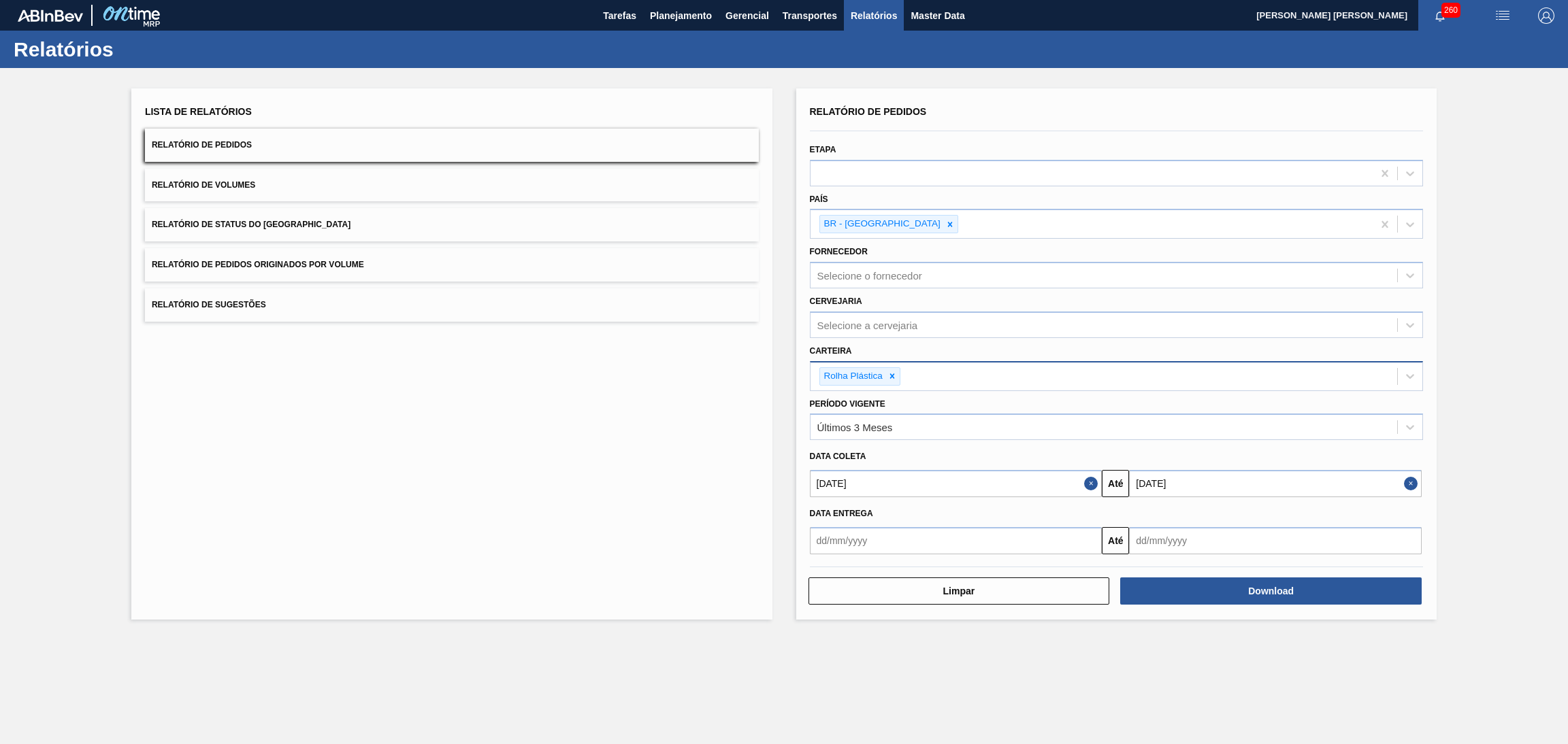
click at [1319, 623] on div "Lista de Relatórios Relatório de Pedidos Relatório de Volumes Relatório de Stat…" at bounding box center [784, 352] width 1568 height 569
click at [1199, 487] on input "[DATE]" at bounding box center [1275, 483] width 293 height 27
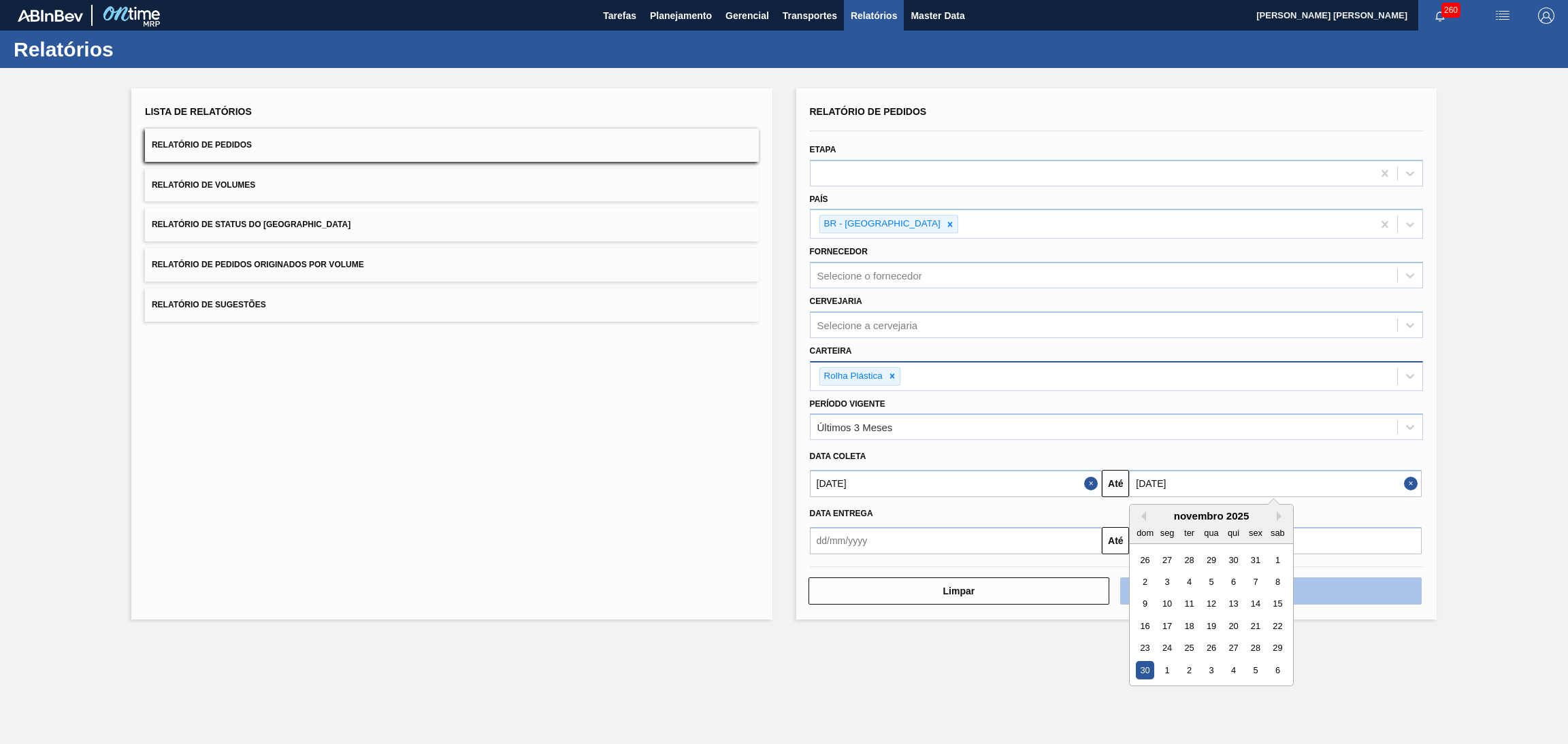
click at [1357, 598] on button "Download" at bounding box center [1270, 591] width 302 height 27
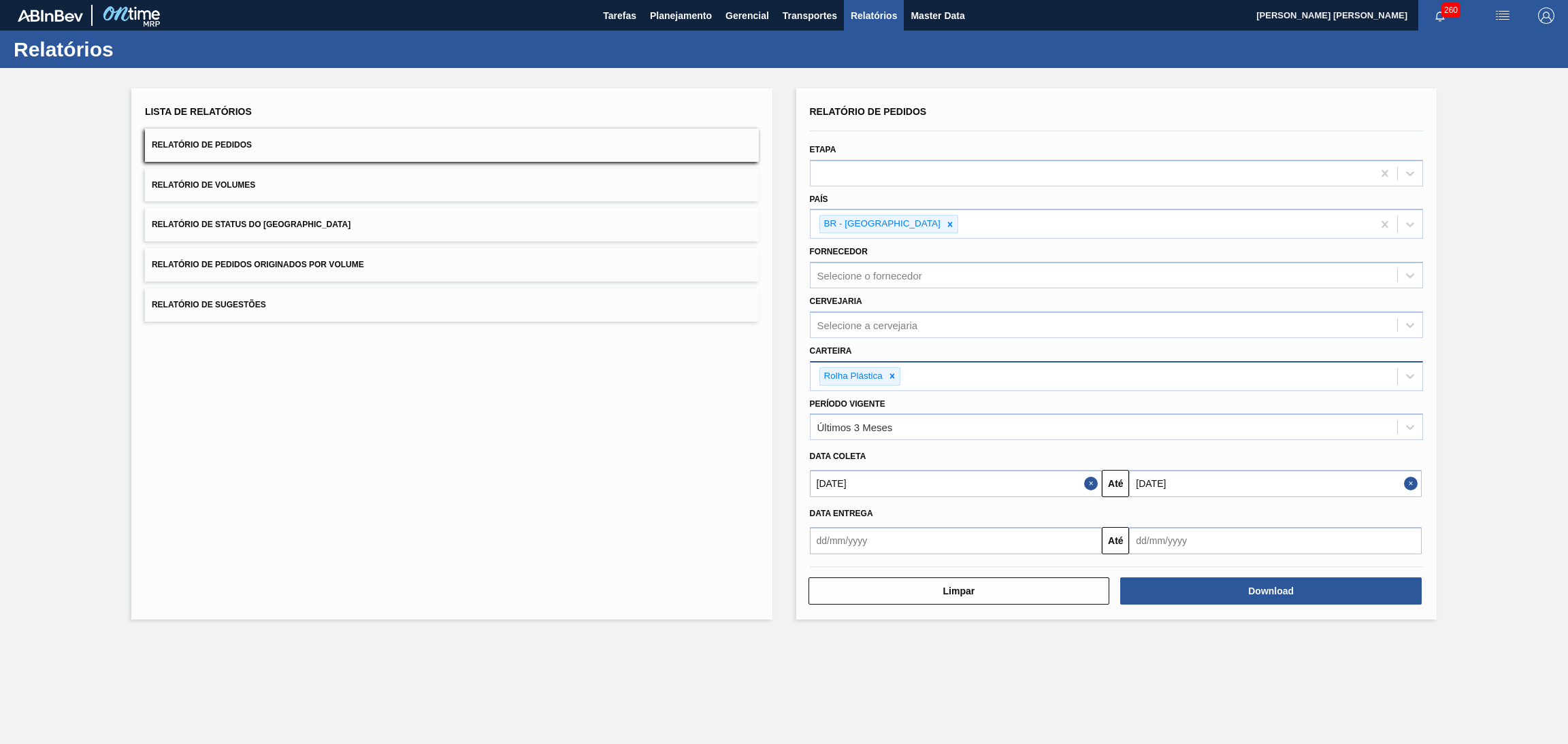
click at [1530, 379] on div "Lista de Relatórios Relatório de Pedidos Relatório de Volumes Relatório de Stat…" at bounding box center [784, 352] width 1568 height 569
click at [917, 424] on div "Últimos 3 Meses" at bounding box center [1104, 427] width 587 height 19
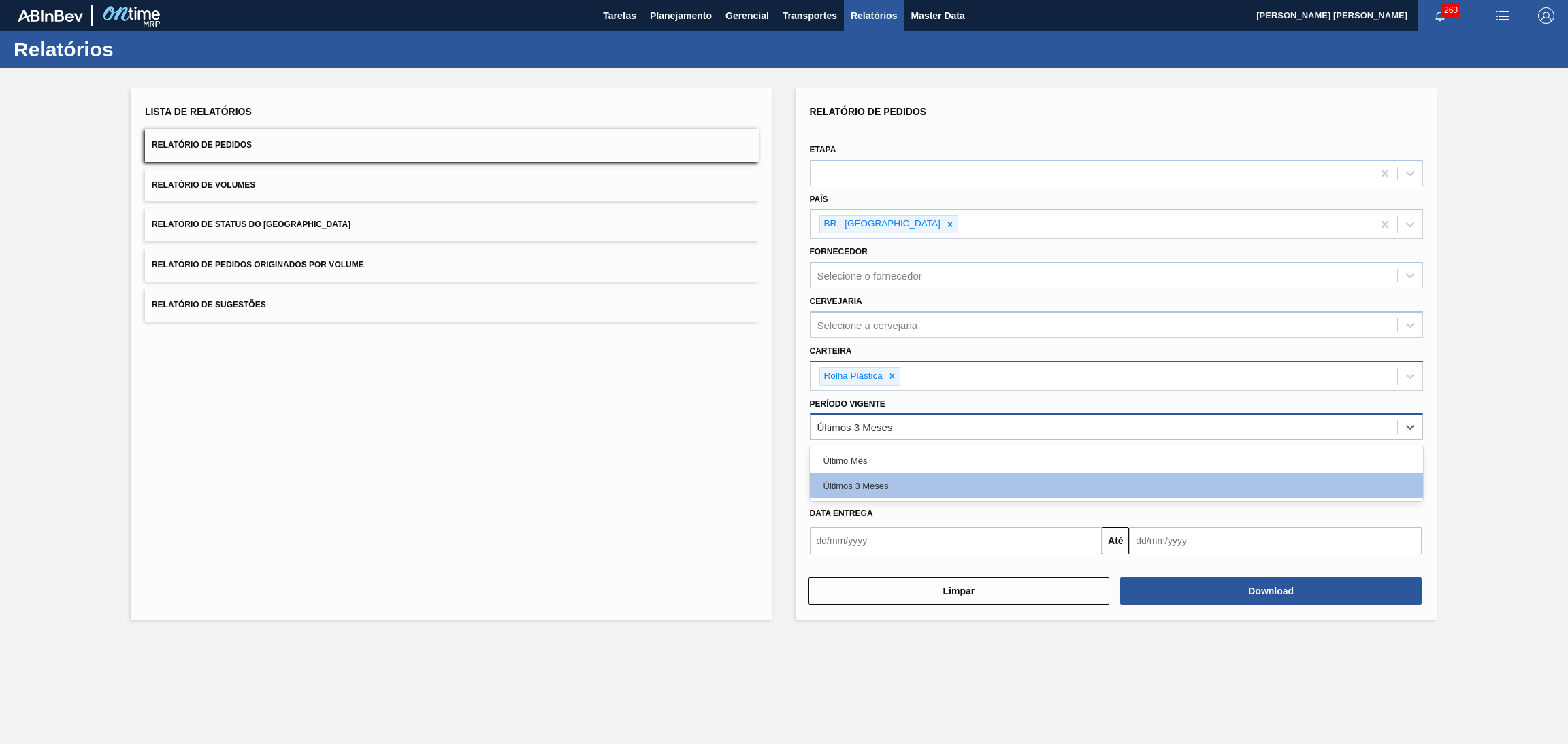
click at [917, 424] on div "Últimos 3 Meses" at bounding box center [1104, 427] width 587 height 19
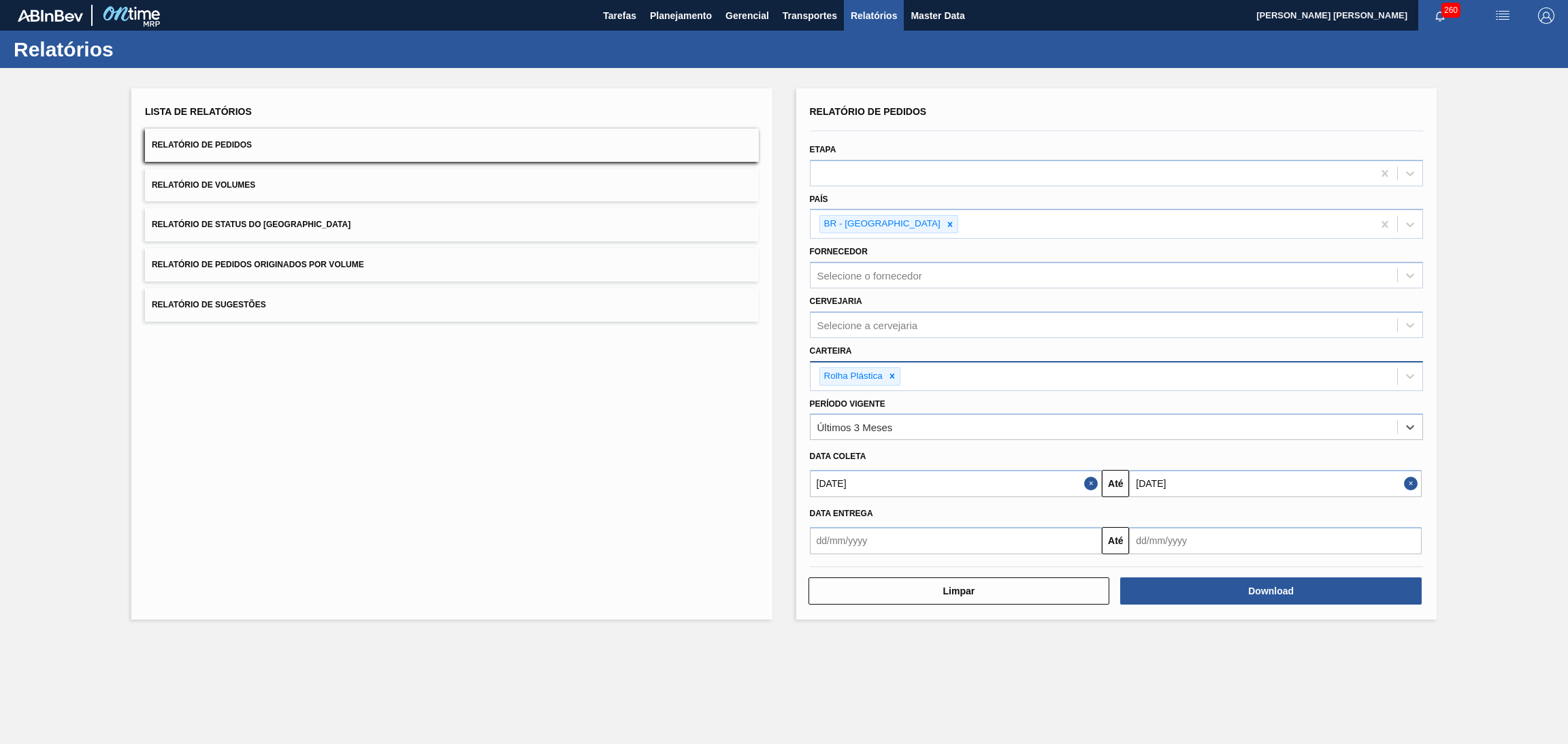
click at [854, 478] on input "[DATE]" at bounding box center [956, 483] width 293 height 27
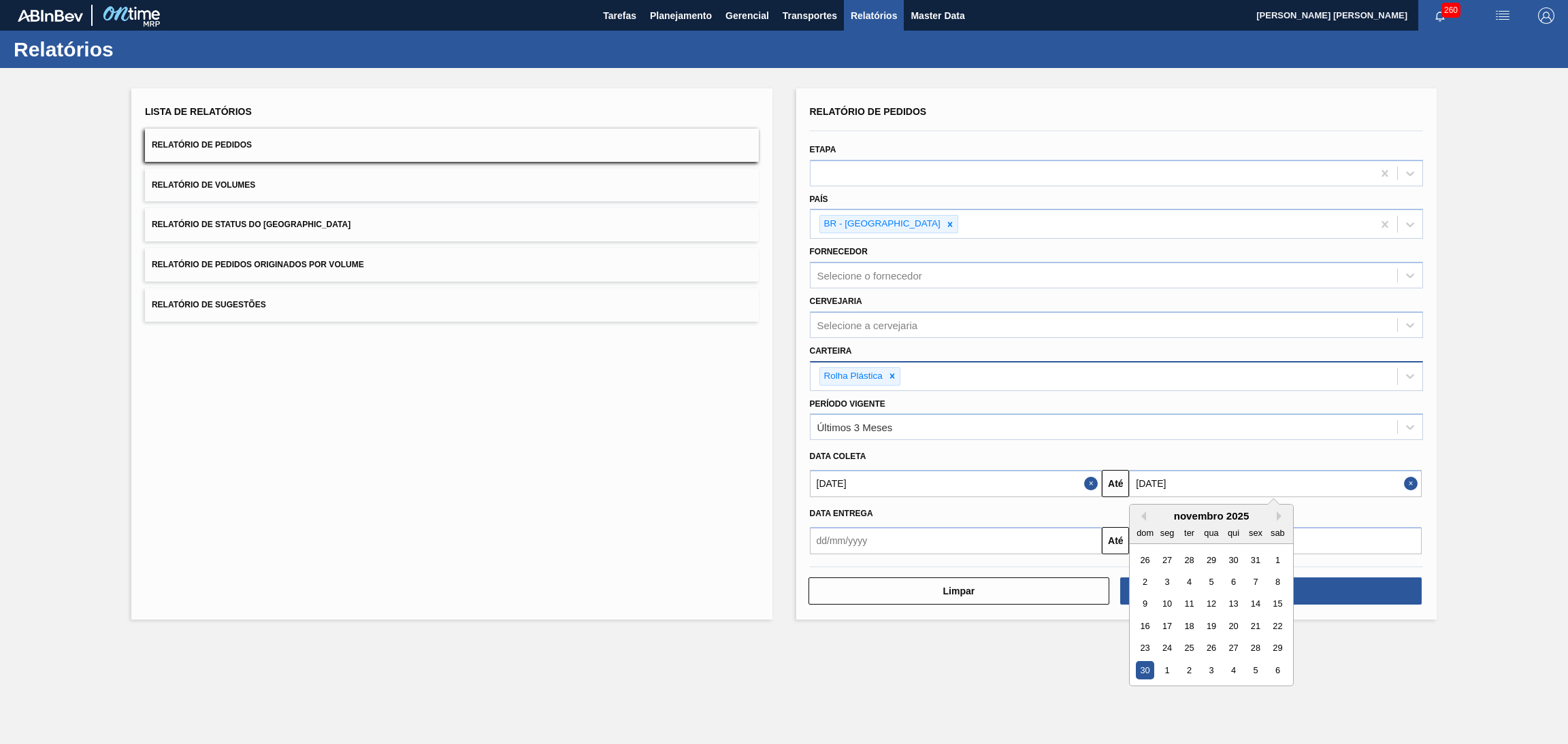
click at [1209, 472] on input "[DATE]" at bounding box center [1275, 483] width 293 height 27
click at [890, 372] on icon at bounding box center [891, 376] width 9 height 9
click at [1381, 579] on button "Download" at bounding box center [1270, 588] width 302 height 27
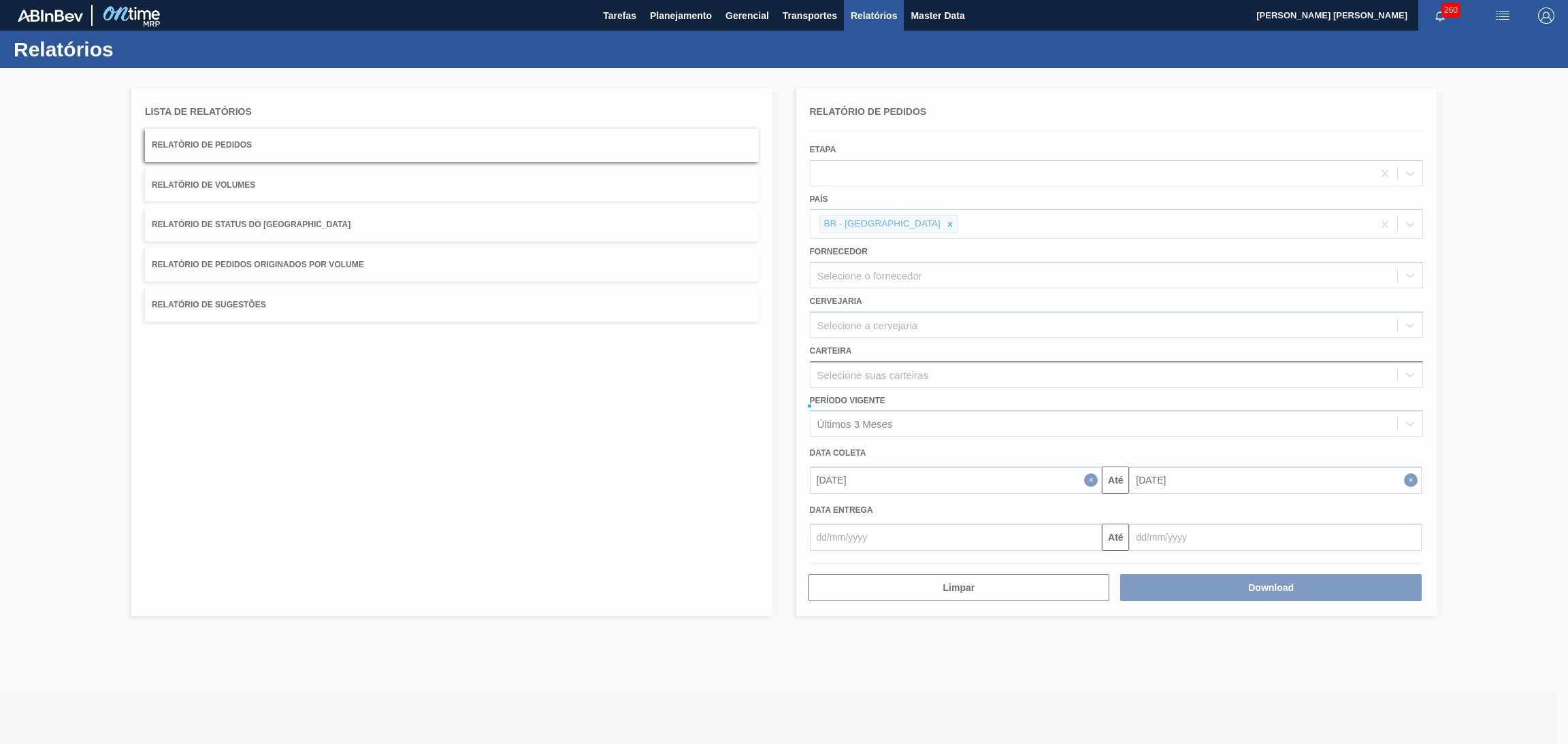
click at [573, 430] on div at bounding box center [784, 406] width 1568 height 676
click at [581, 435] on div at bounding box center [784, 406] width 1568 height 676
click at [876, 12] on span "Relatórios" at bounding box center [874, 15] width 46 height 16
click at [769, 17] on button "Gerencial" at bounding box center [747, 15] width 57 height 30
click at [741, 41] on li "Capital Empregado" at bounding box center [747, 46] width 98 height 22
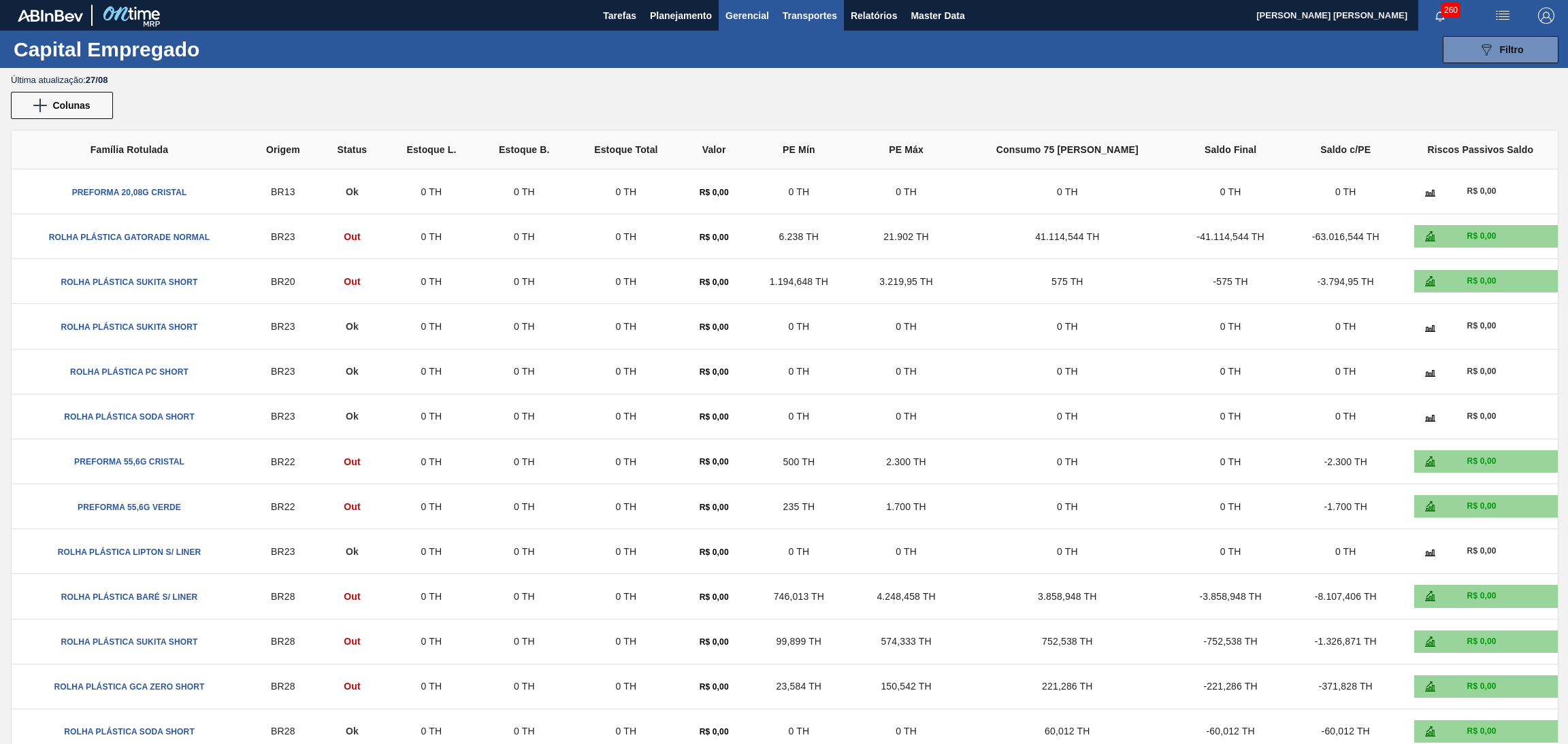
click at [815, 20] on span "Transportes" at bounding box center [810, 15] width 55 height 16
click at [861, 17] on div at bounding box center [784, 372] width 1568 height 744
click at [861, 17] on span "Relatórios" at bounding box center [874, 15] width 46 height 16
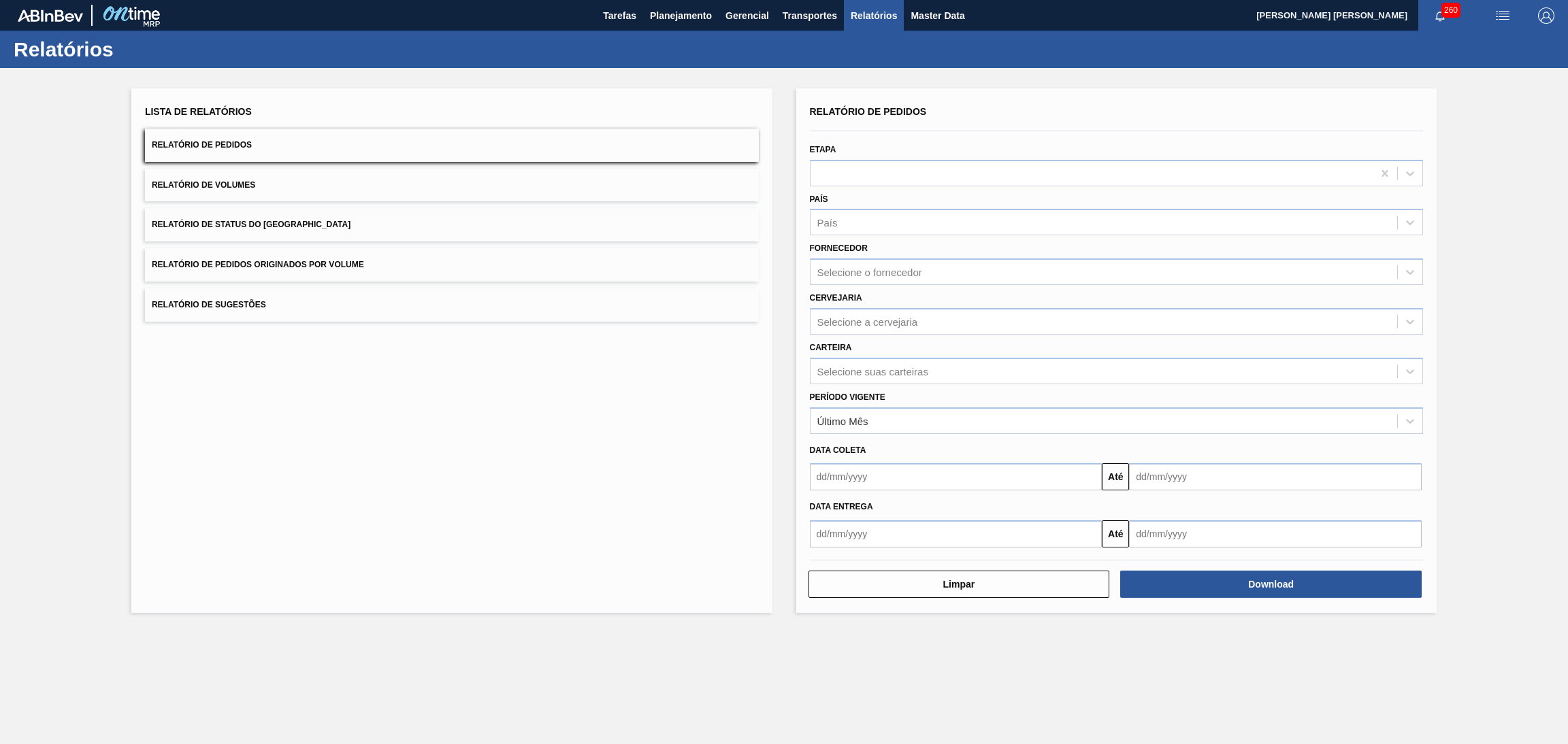
click at [300, 150] on button "Relatório de Pedidos" at bounding box center [451, 145] width 614 height 34
click at [836, 171] on div at bounding box center [1091, 172] width 562 height 19
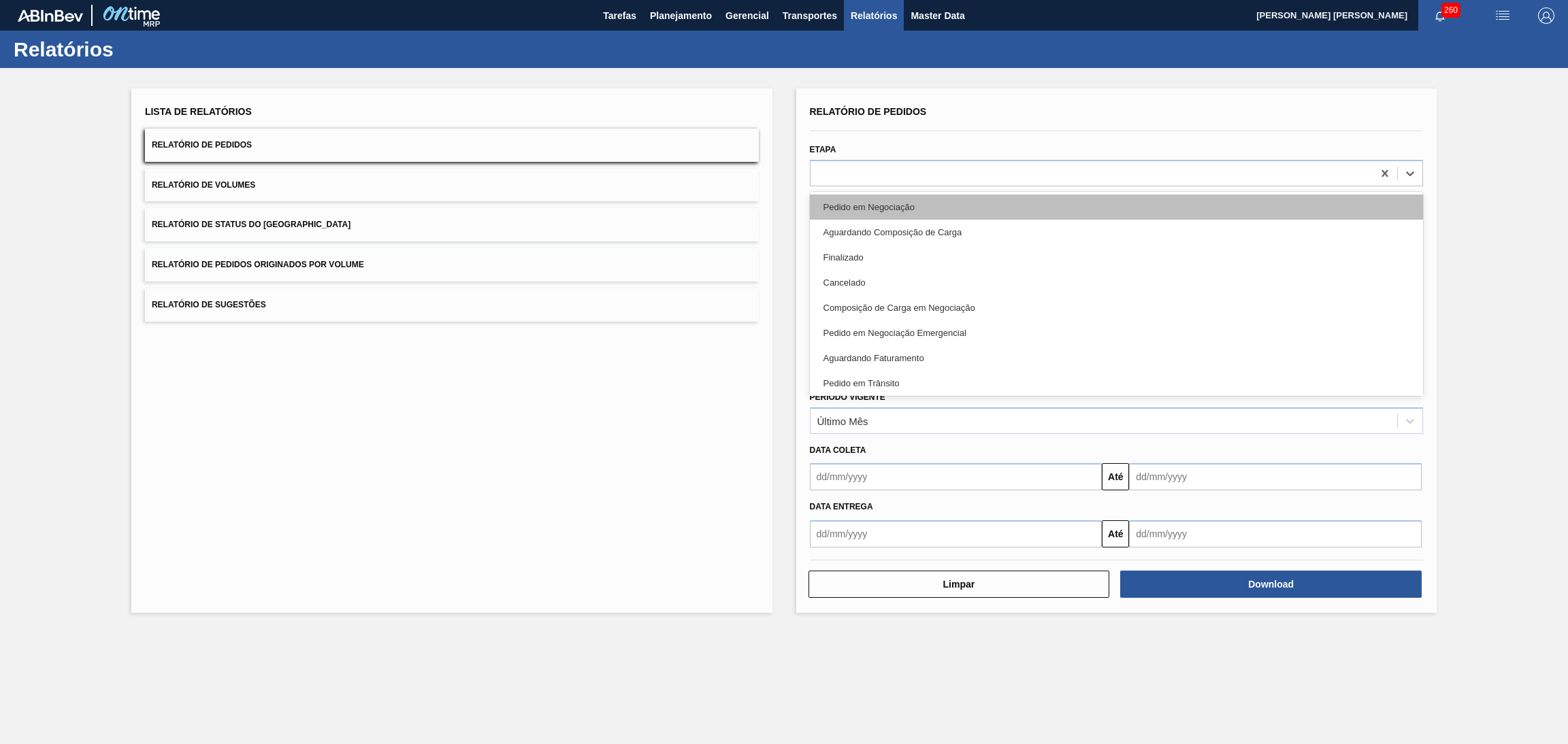
click at [901, 201] on div "Pedido em Negociação" at bounding box center [1117, 207] width 614 height 25
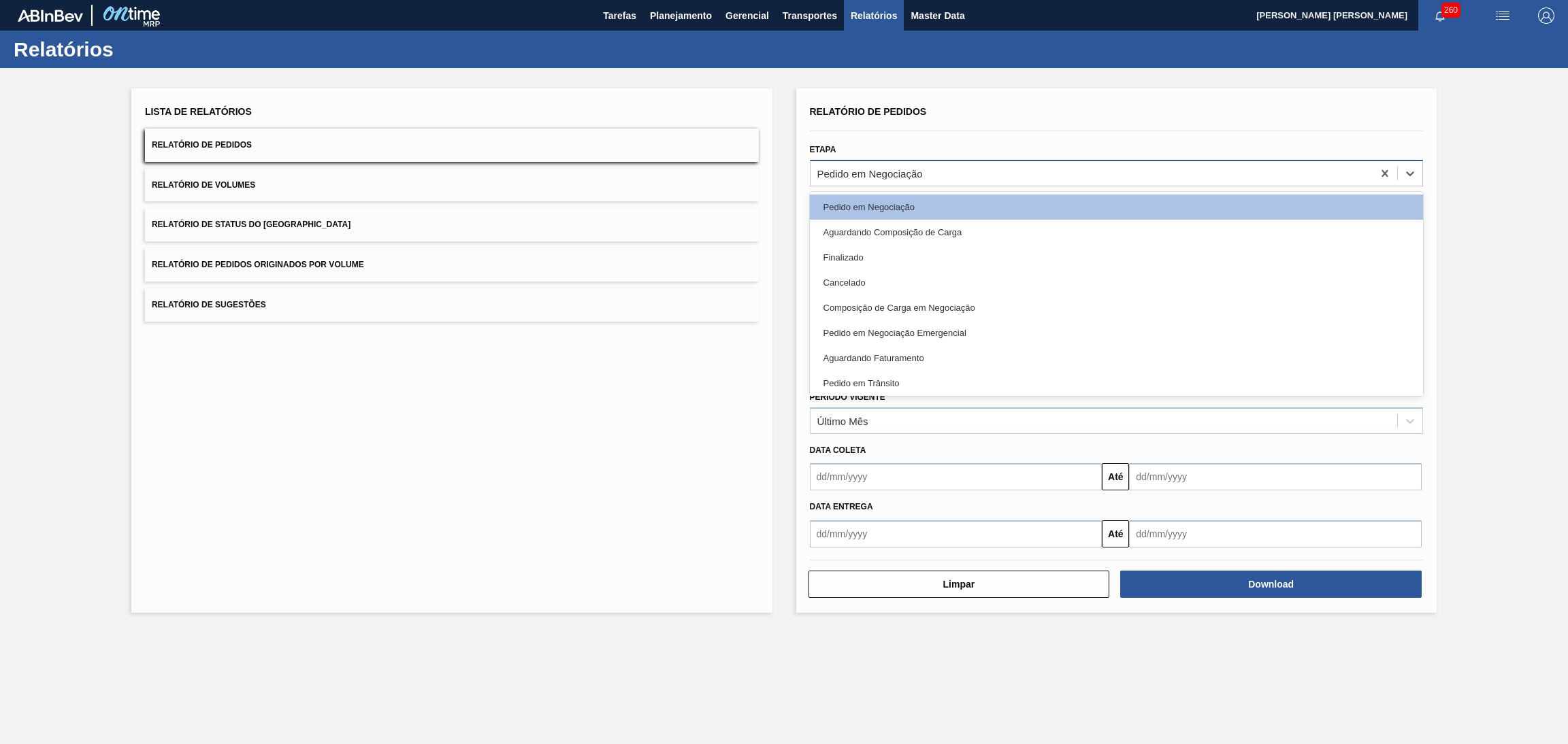
click at [950, 173] on div "Pedido em Negociação" at bounding box center [1091, 172] width 562 height 19
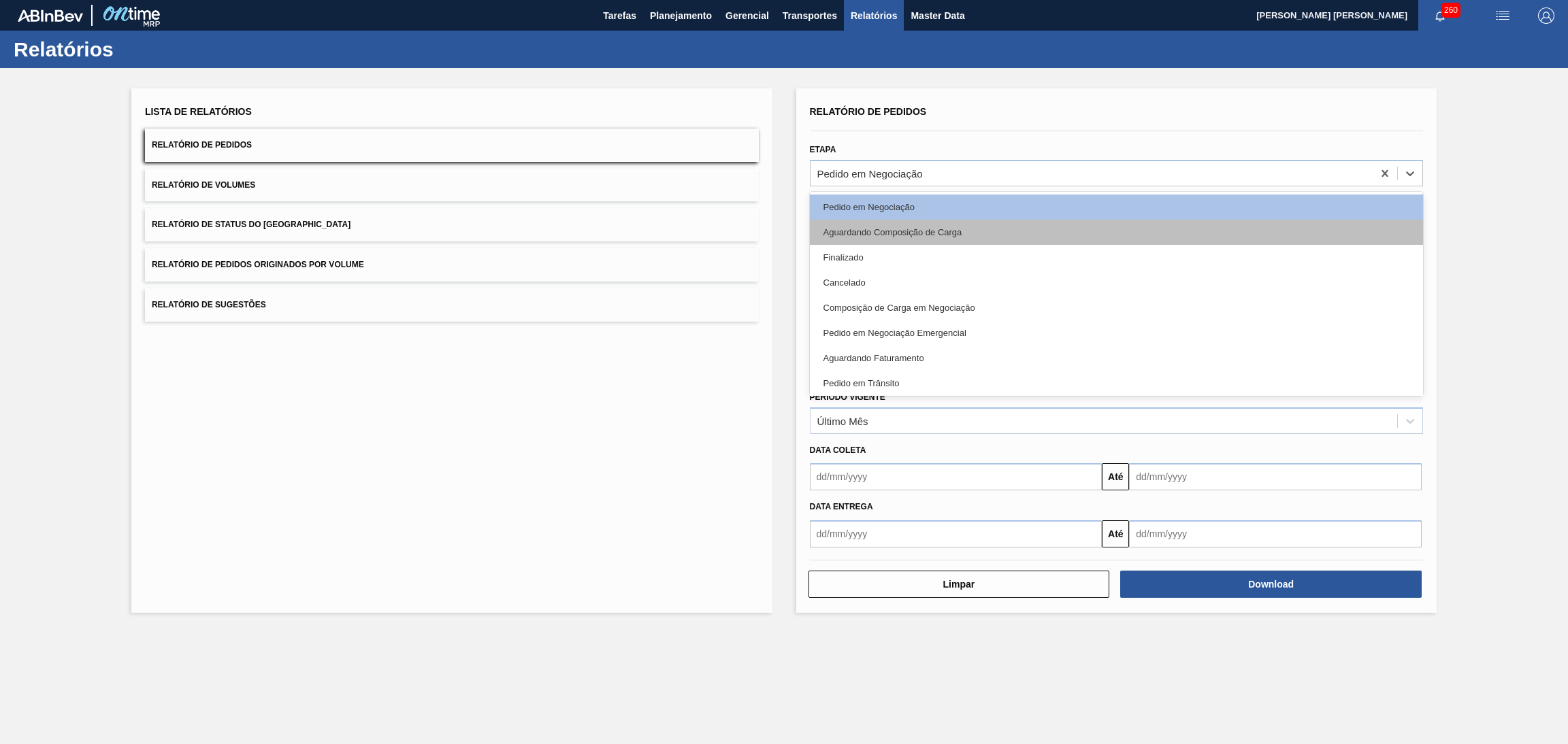
click at [899, 233] on div "Aguardando Composição de Carga" at bounding box center [1117, 232] width 614 height 25
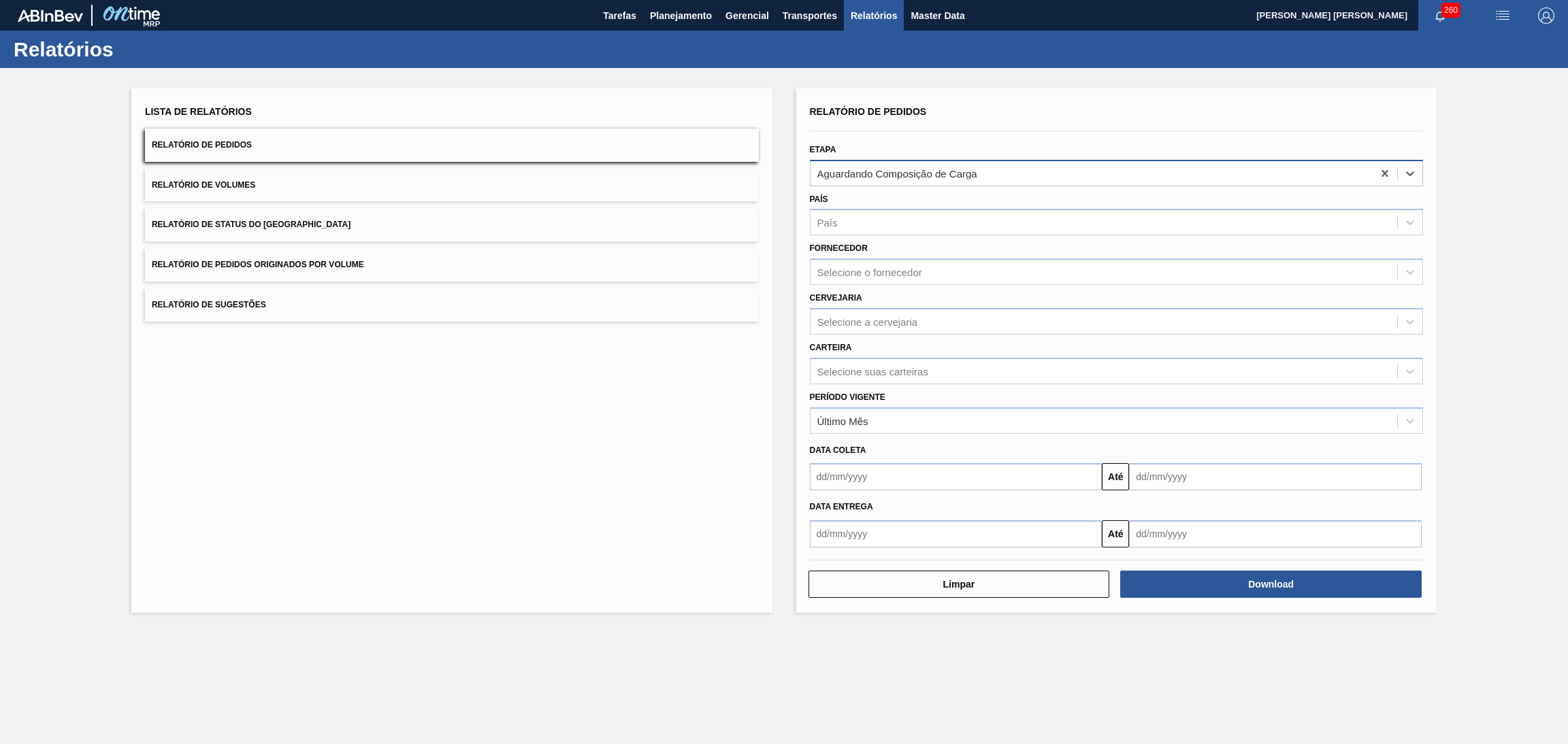
click at [1101, 176] on div "Aguardando Composição de Carga" at bounding box center [1091, 172] width 562 height 19
click at [958, 132] on div at bounding box center [1117, 131] width 625 height 12
click at [1382, 175] on icon at bounding box center [1384, 173] width 6 height 7
click at [833, 219] on div "País" at bounding box center [827, 223] width 20 height 12
type input "br"
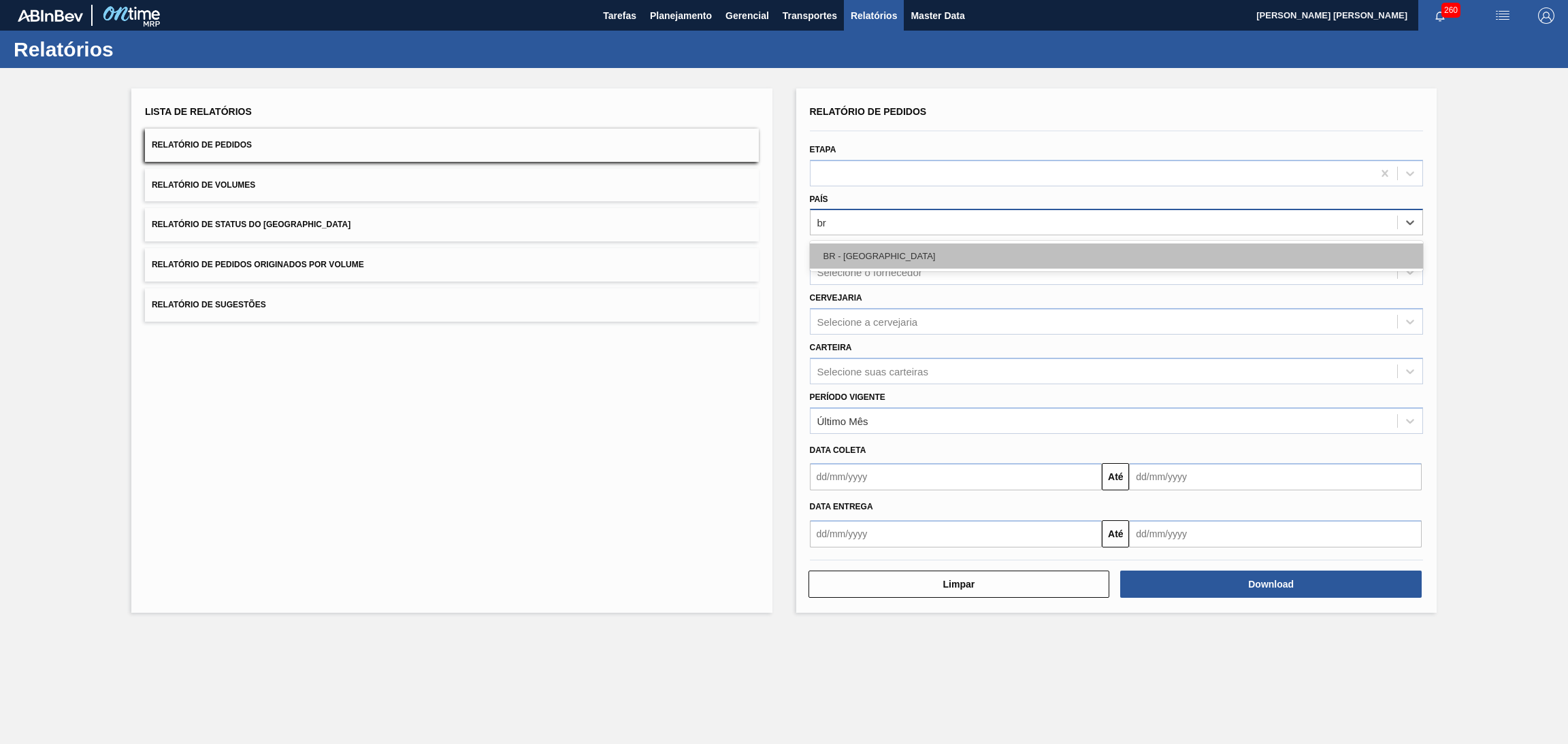
click at [859, 258] on div "BR - [GEOGRAPHIC_DATA]" at bounding box center [1117, 256] width 614 height 25
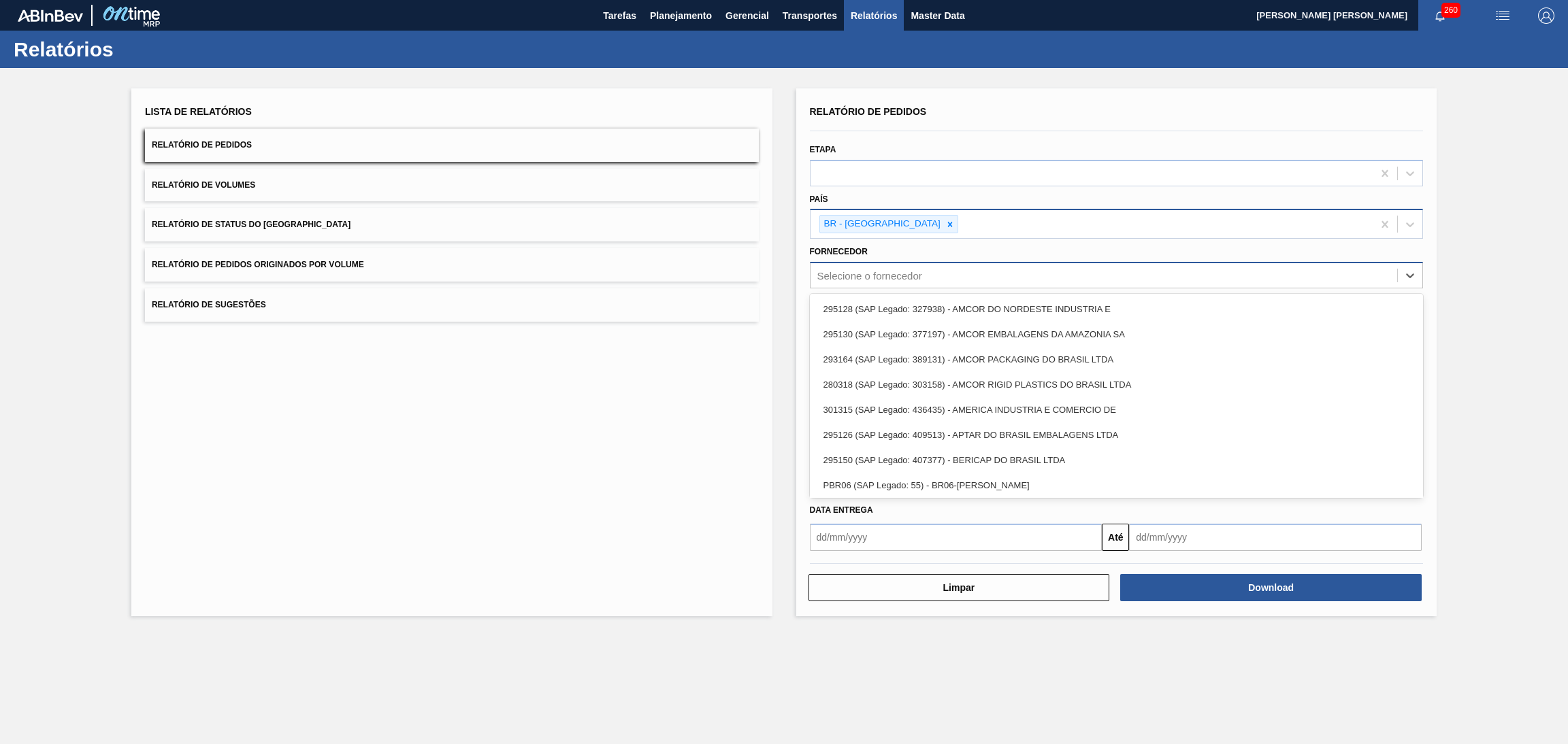
click at [881, 276] on div "Selecione o fornecedor" at bounding box center [869, 276] width 105 height 12
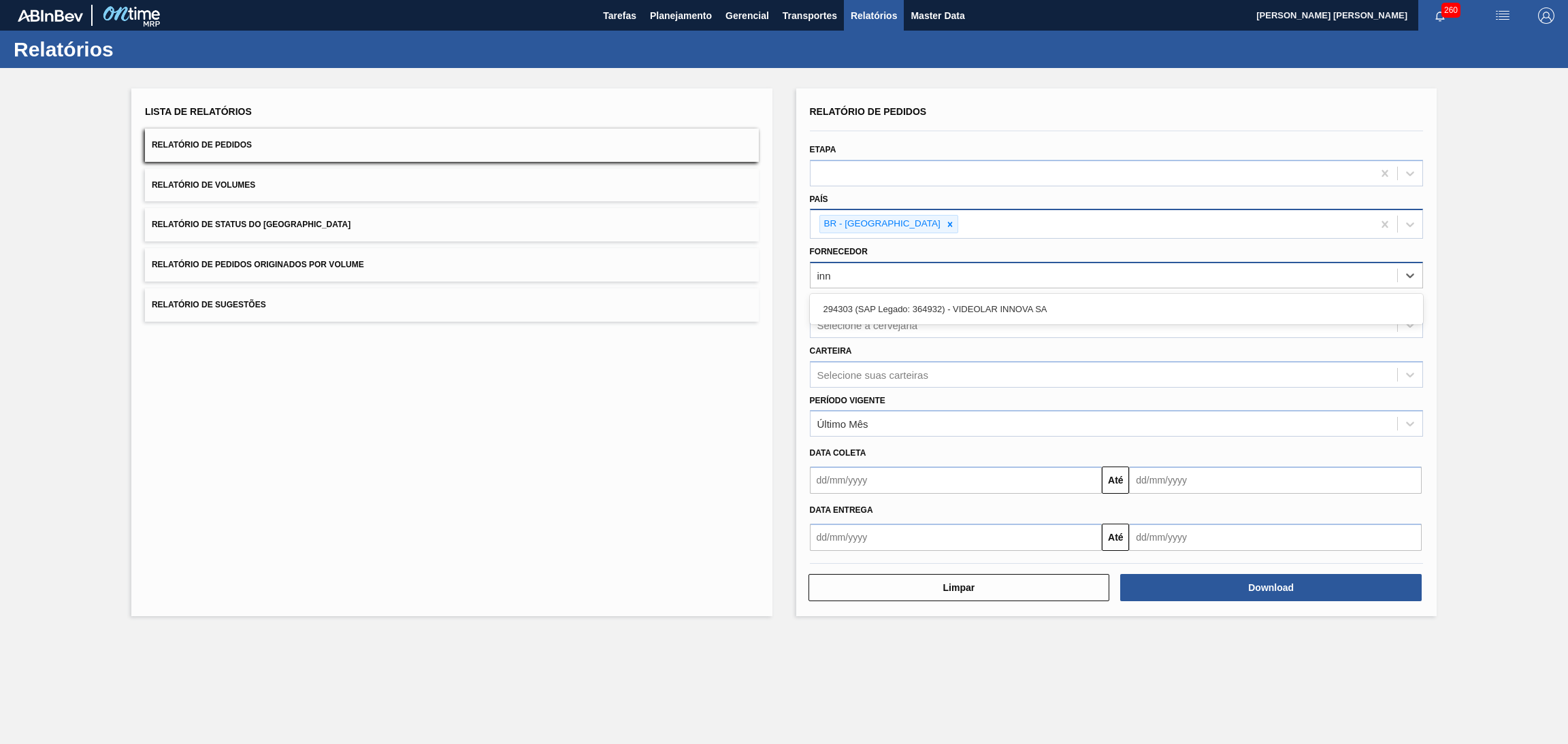
type input "inno"
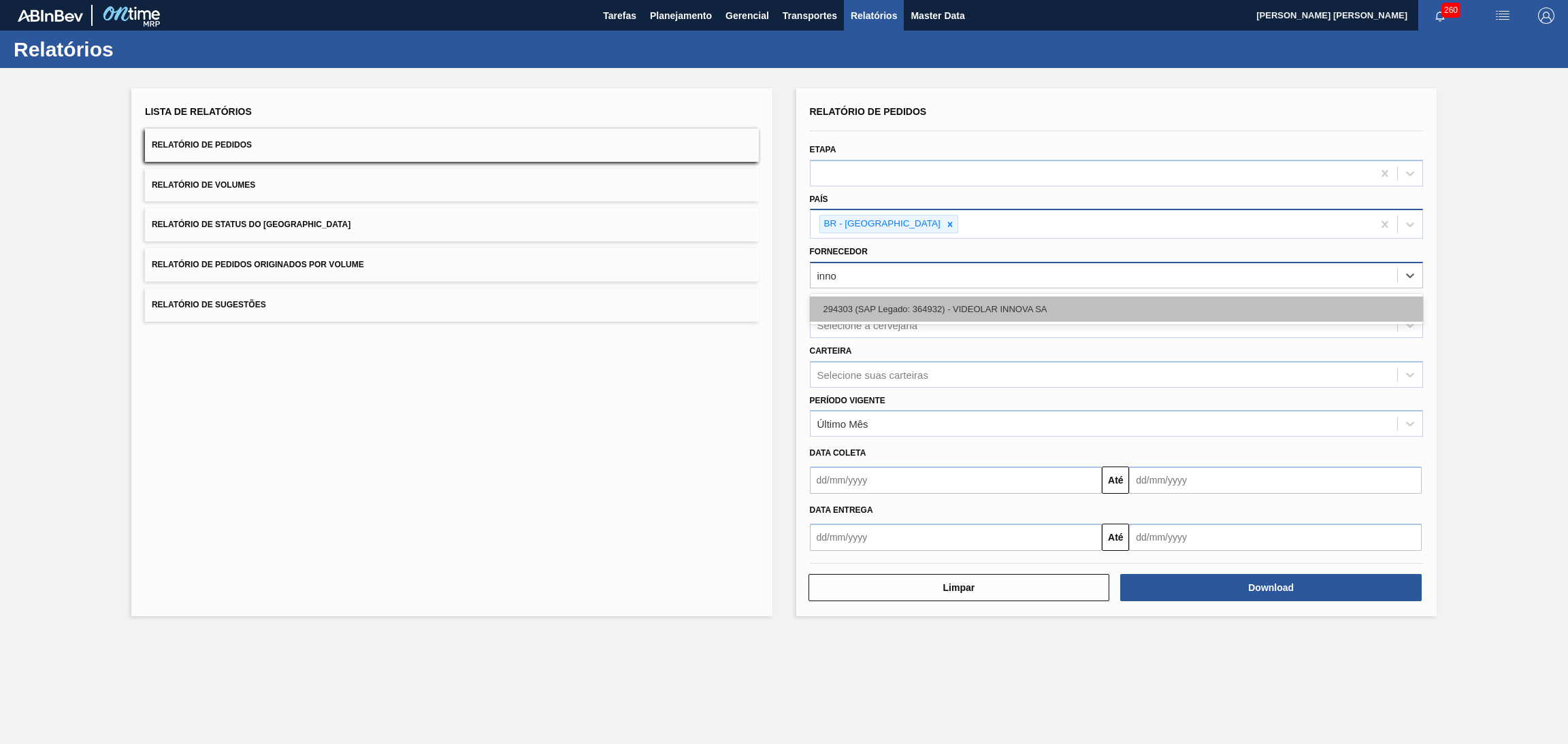
click at [977, 309] on div "294303 (SAP Legado: 364932) - VIDEOLAR INNOVA SA" at bounding box center [1117, 309] width 614 height 25
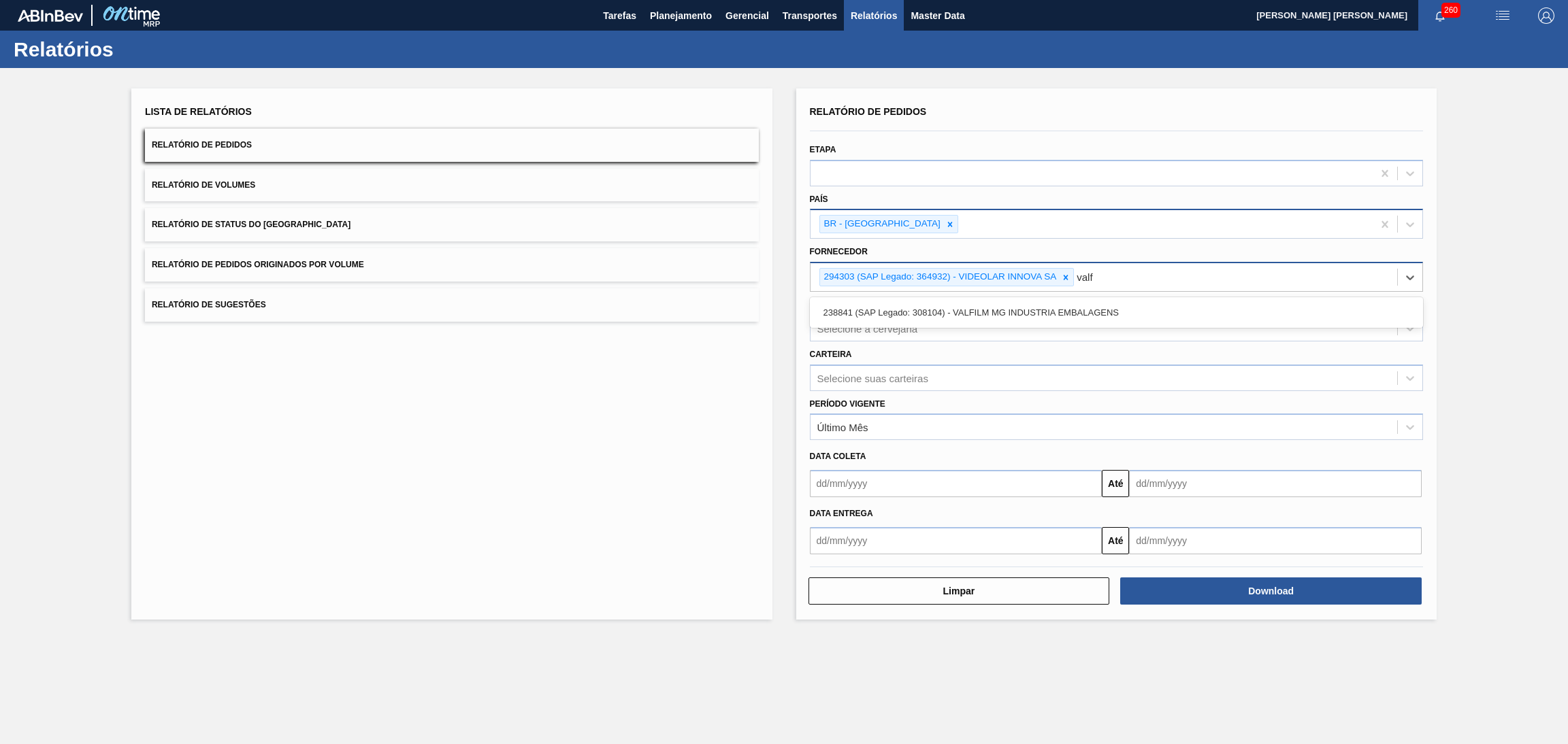
type input "valfi"
click at [977, 309] on div "238841 (SAP Legado: 308104) - VALFILM MG INDUSTRIA EMBALAGENS" at bounding box center [1117, 313] width 614 height 25
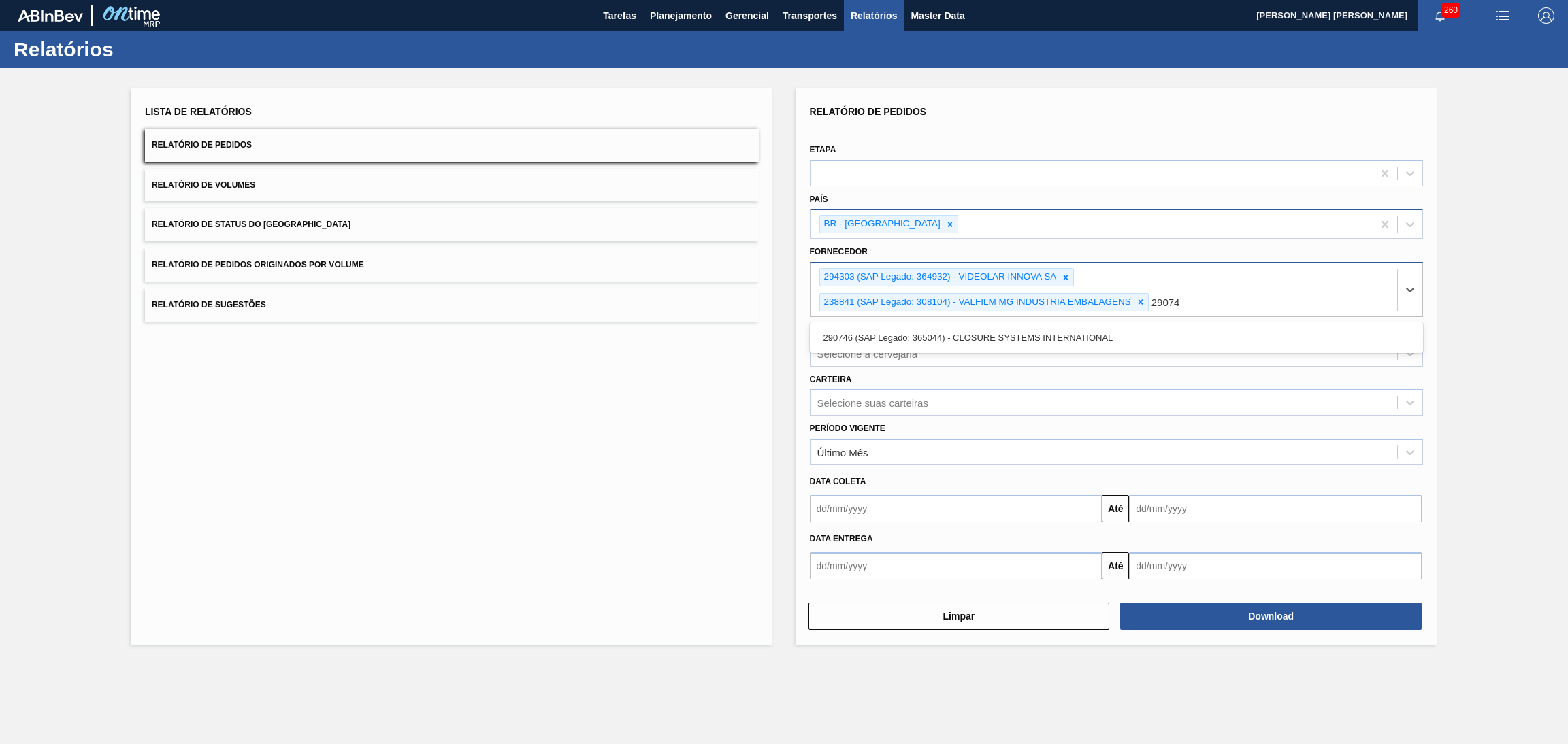
type input "290746"
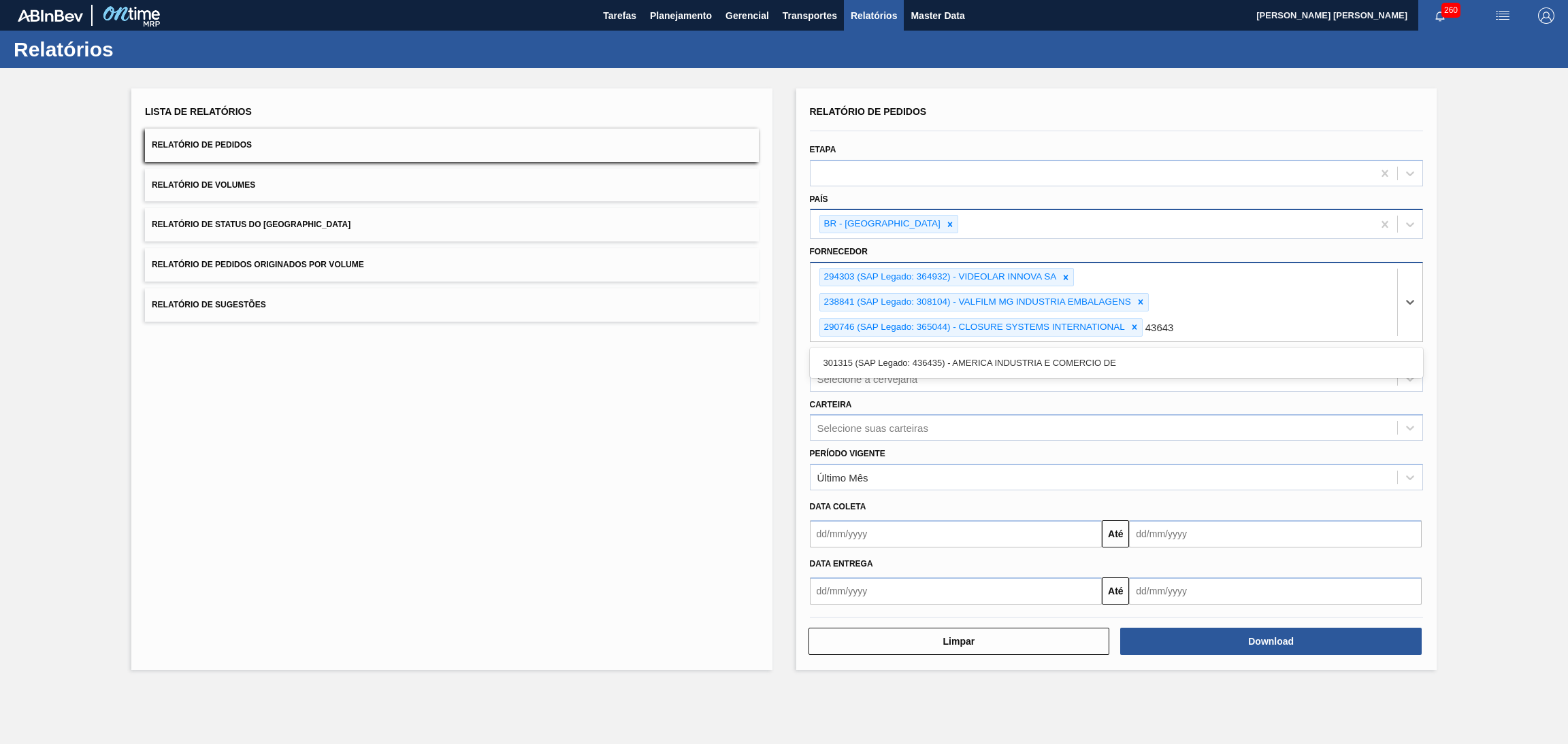
type input "436435"
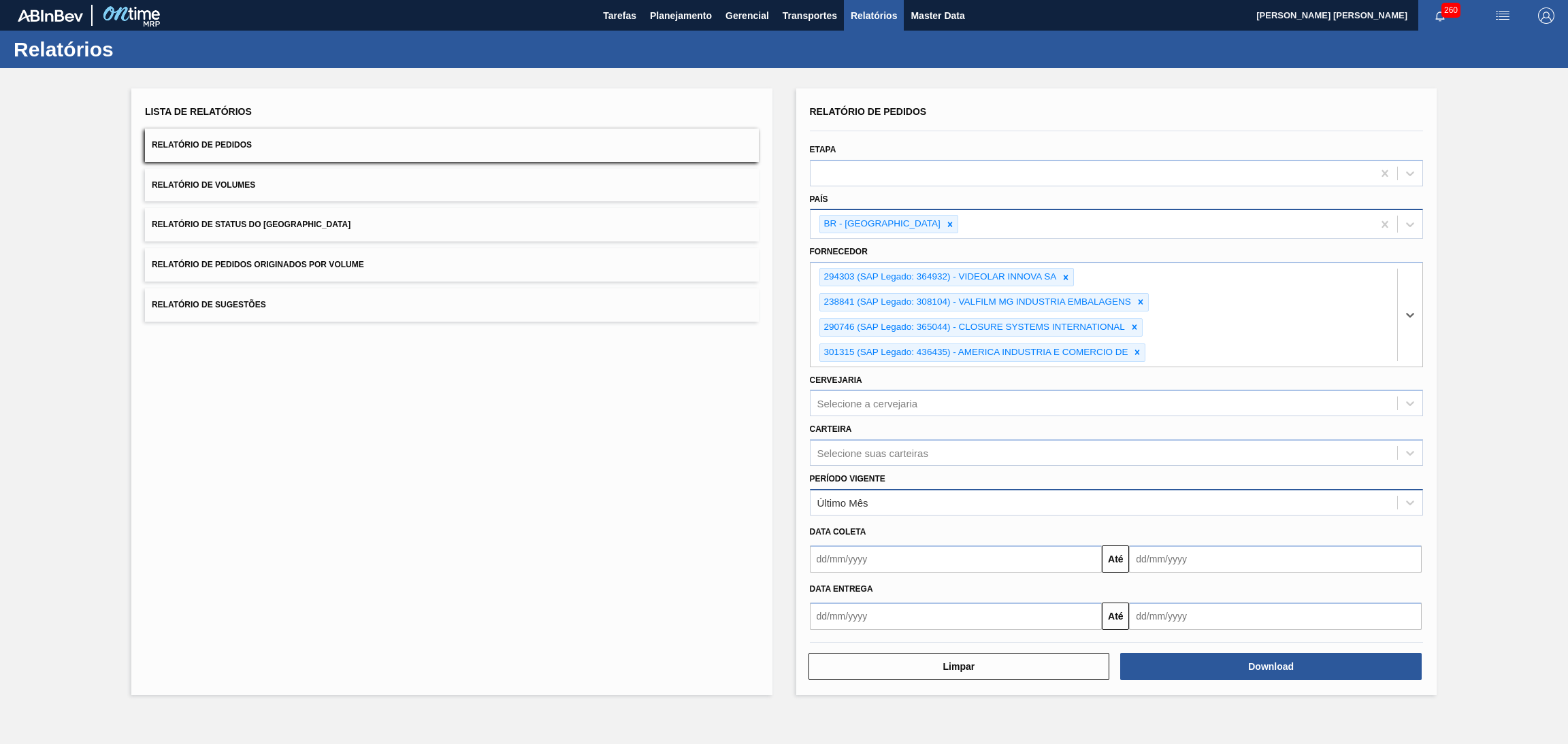
click at [868, 498] on div "Último Mês" at bounding box center [842, 504] width 51 height 12
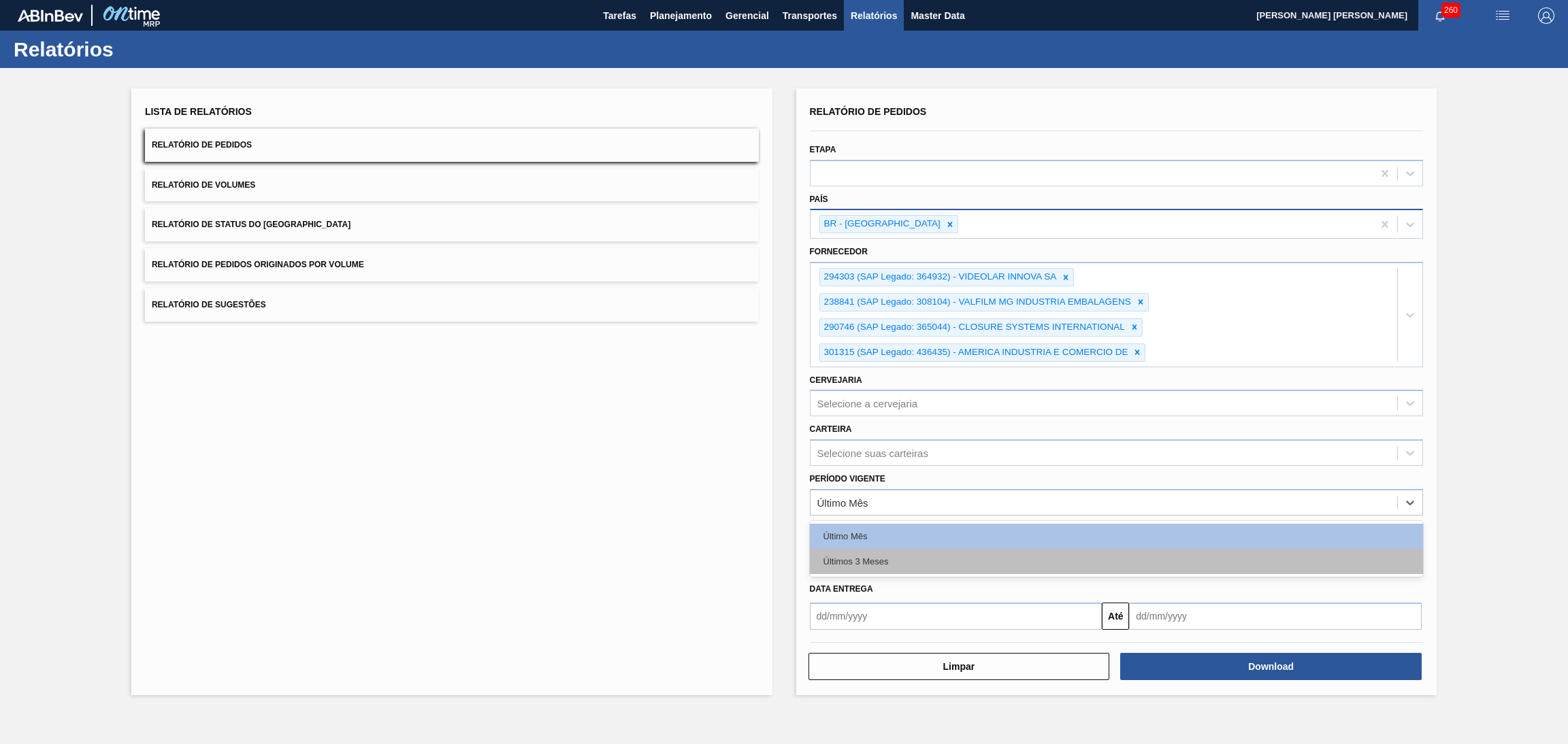
click at [865, 549] on div "Últimos 3 Meses" at bounding box center [1117, 562] width 614 height 25
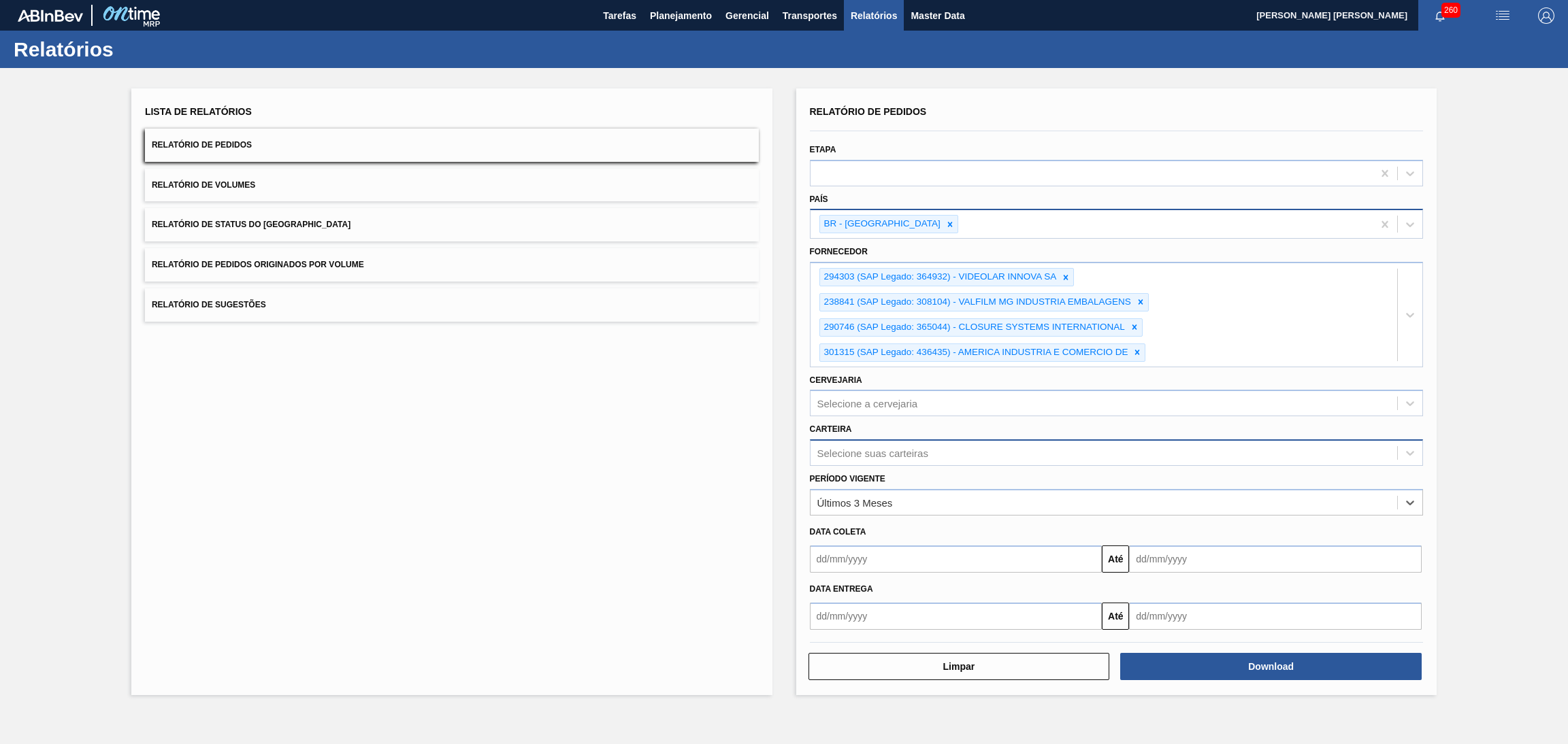
click at [861, 455] on div "Selecione suas carteiras" at bounding box center [873, 454] width 111 height 12
click at [1476, 389] on div "Lista de Relatórios Relatório de Pedidos Relatório de Volumes Relatório de Stat…" at bounding box center [784, 390] width 1568 height 644
click at [1275, 669] on button "Download" at bounding box center [1270, 667] width 302 height 27
click at [679, 5] on button "Planejamento" at bounding box center [681, 15] width 76 height 30
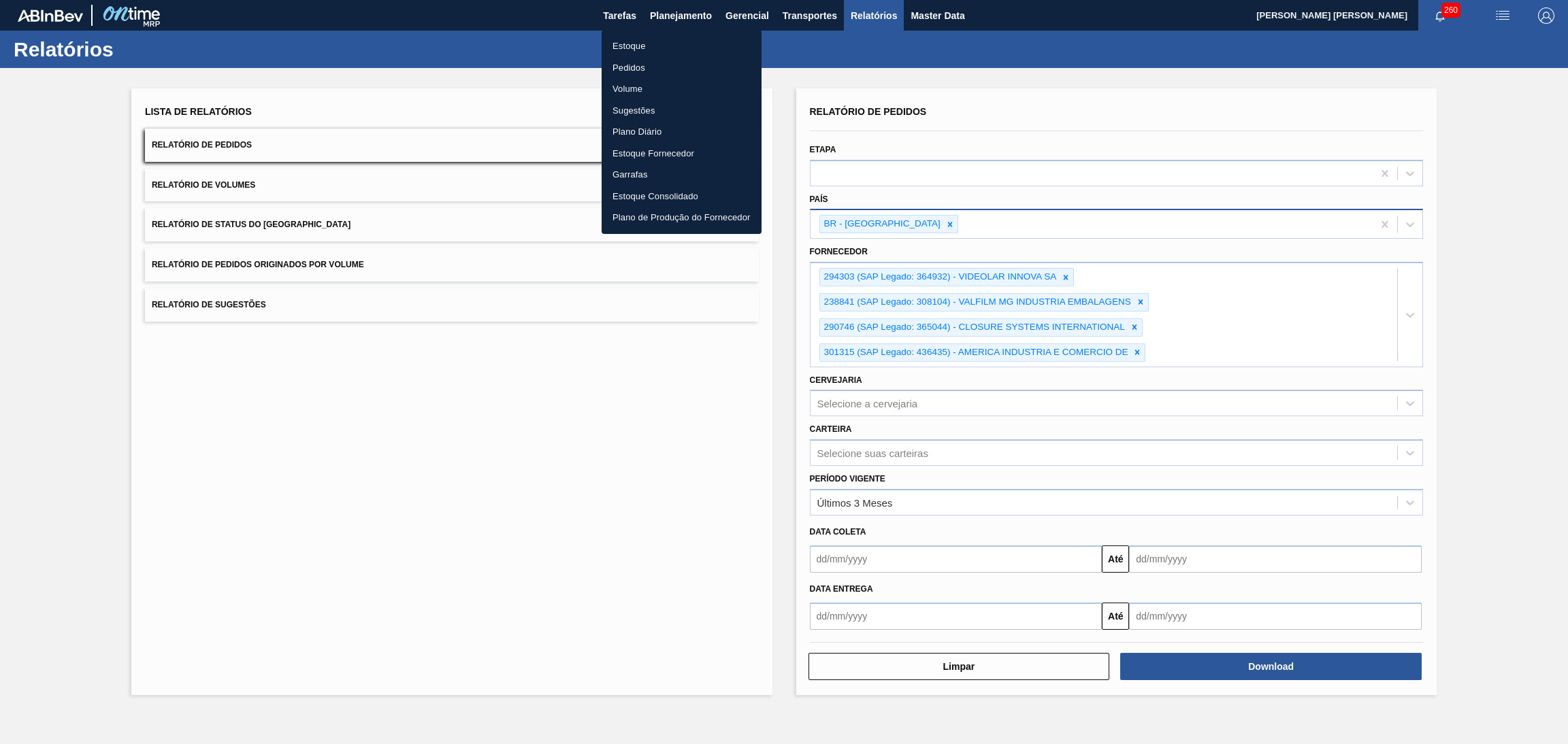
click at [633, 55] on li "Estoque" at bounding box center [681, 46] width 160 height 22
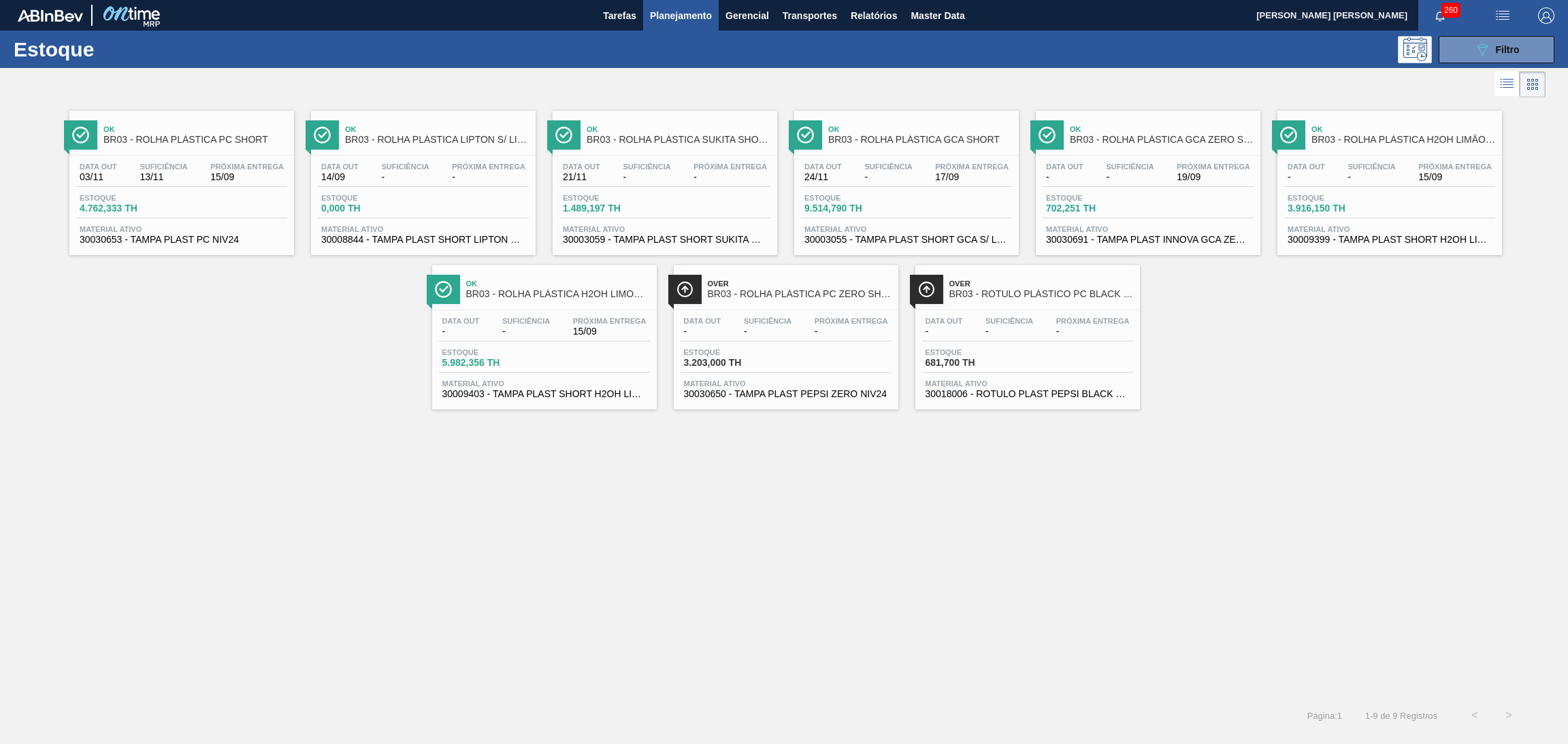
click at [166, 181] on span "13/11" at bounding box center [163, 177] width 48 height 10
click at [442, 193] on div "Data out 14/09 Suficiência - Próxima Entrega - Estoque 0,000 TH Material ativo …" at bounding box center [423, 202] width 224 height 92
click at [673, 184] on div "Data out 21/11 Suficiência - Próxima Entrega -" at bounding box center [664, 174] width 211 height 24
click at [165, 348] on div "Ok BR03 - ROLHA PLÁSTICA PC SHORT Data out 03/11 Suficiência 13/11 Próxima Entr…" at bounding box center [784, 255] width 1568 height 309
